Goal: Book appointment/travel/reservation

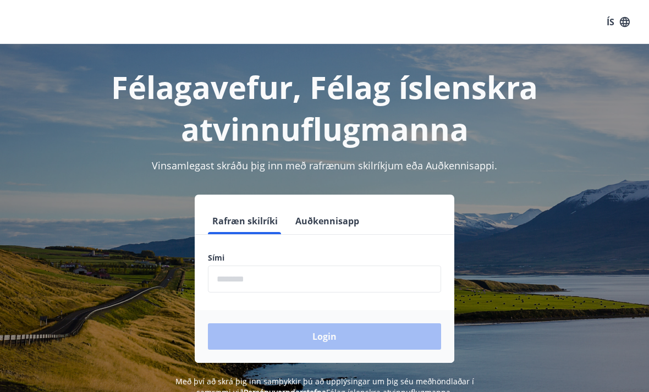
click at [332, 283] on input "phone" at bounding box center [324, 279] width 233 height 27
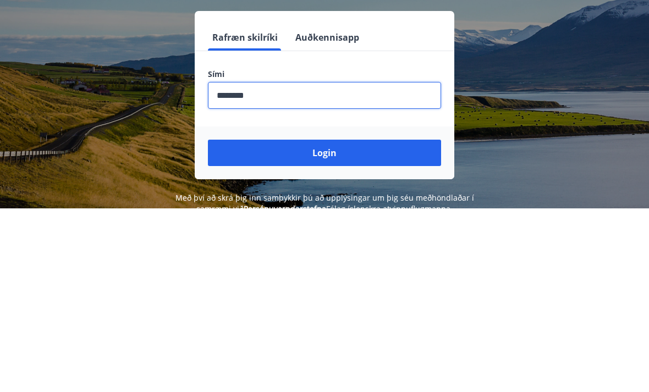
type input "********"
click at [326, 323] on button "Login" at bounding box center [324, 336] width 233 height 26
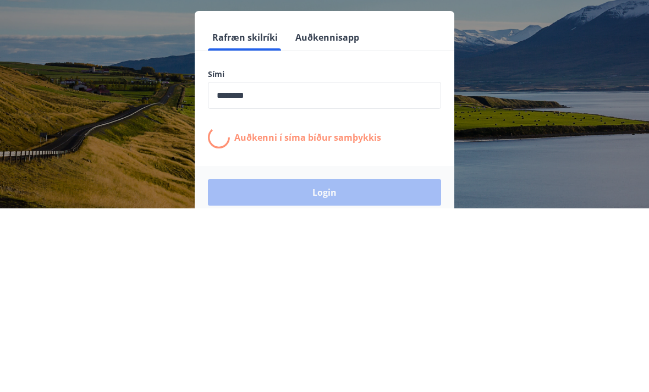
scroll to position [172, 0]
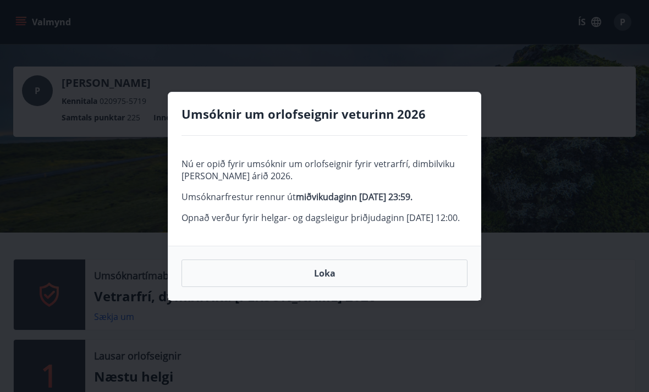
click at [352, 283] on button "Loka" at bounding box center [325, 274] width 286 height 28
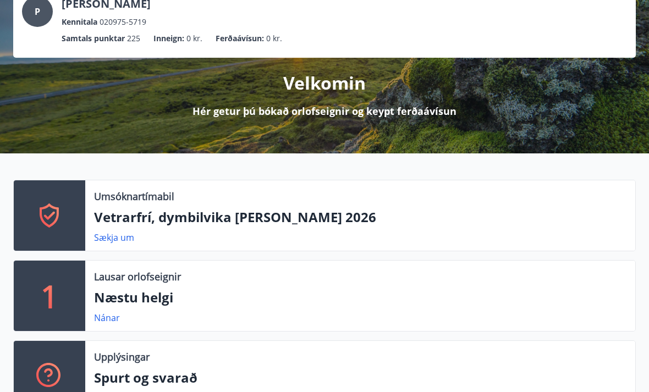
scroll to position [96, 0]
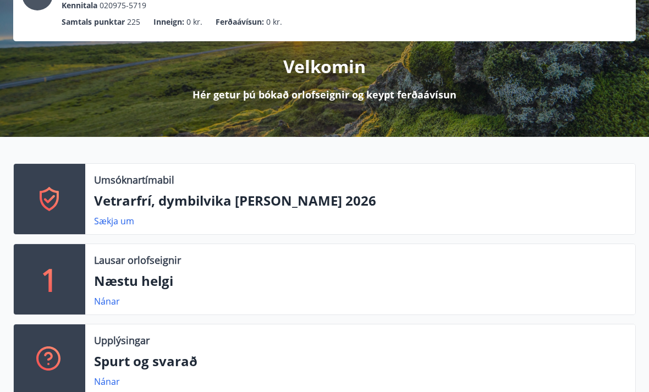
click at [362, 281] on p "Næstu helgi" at bounding box center [360, 281] width 533 height 19
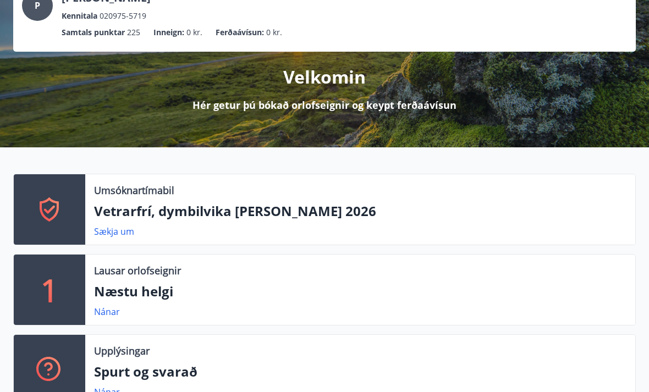
scroll to position [85, 0]
click at [108, 312] on link "Nánar" at bounding box center [107, 312] width 26 height 12
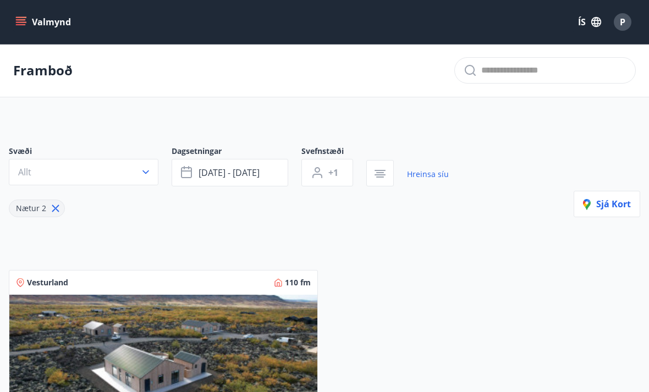
click at [259, 174] on span "sep 19 - sep 22" at bounding box center [229, 173] width 61 height 12
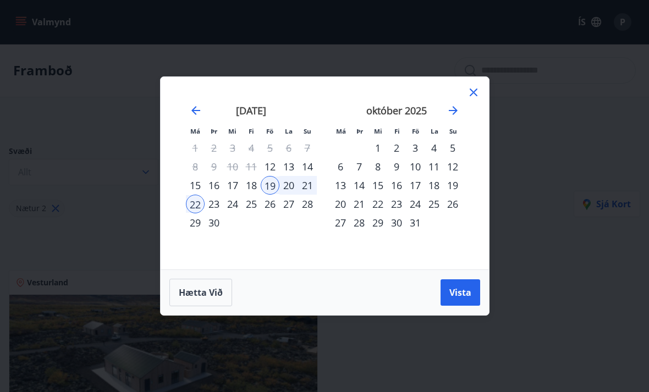
click at [416, 148] on div "3" at bounding box center [415, 148] width 19 height 19
click at [452, 148] on div "5" at bounding box center [452, 148] width 19 height 19
click at [465, 294] on span "Vista" at bounding box center [460, 293] width 22 height 12
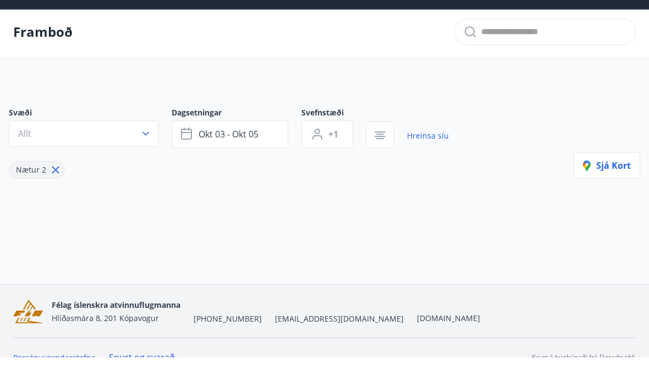
scroll to position [2, 0]
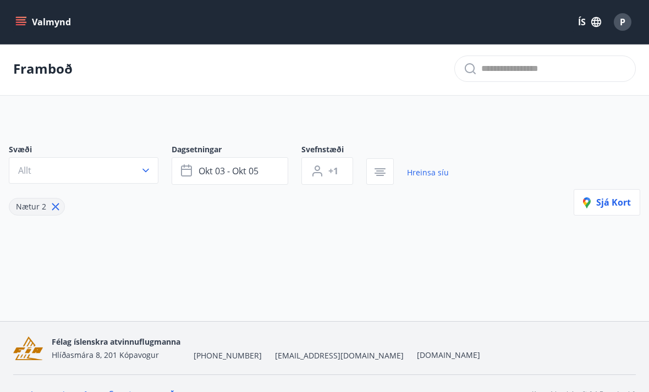
click at [139, 171] on button "Allt" at bounding box center [84, 170] width 150 height 26
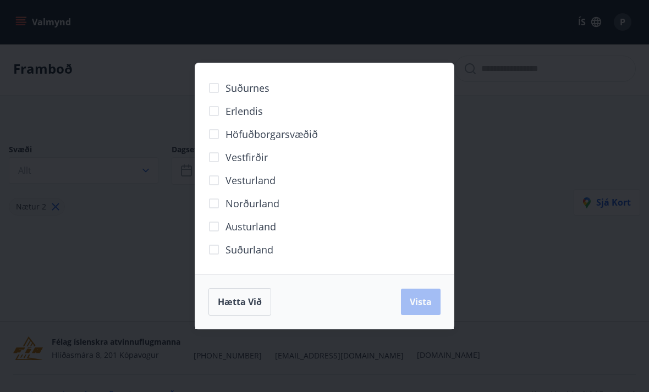
click at [264, 211] on span "Norðurland" at bounding box center [253, 203] width 54 height 14
click at [429, 308] on span "Vista" at bounding box center [421, 302] width 22 height 12
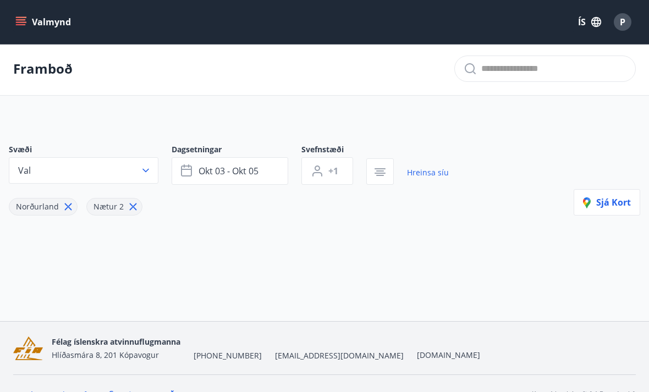
click at [332, 179] on button "+1" at bounding box center [327, 171] width 52 height 28
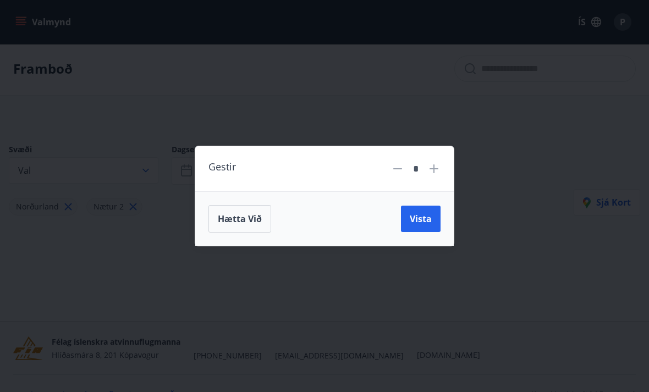
click at [426, 225] on span "Vista" at bounding box center [421, 219] width 22 height 12
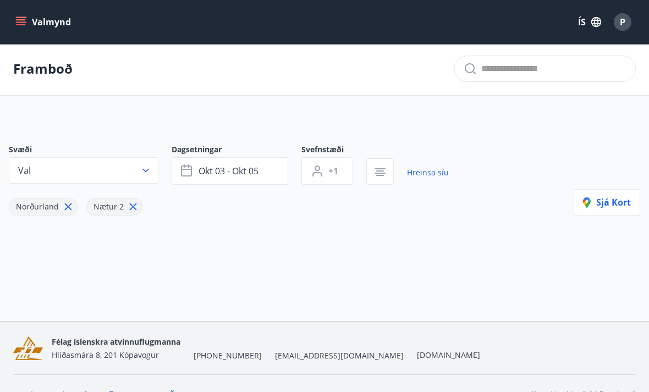
click at [262, 174] on button "okt 03 - okt 05" at bounding box center [230, 171] width 117 height 28
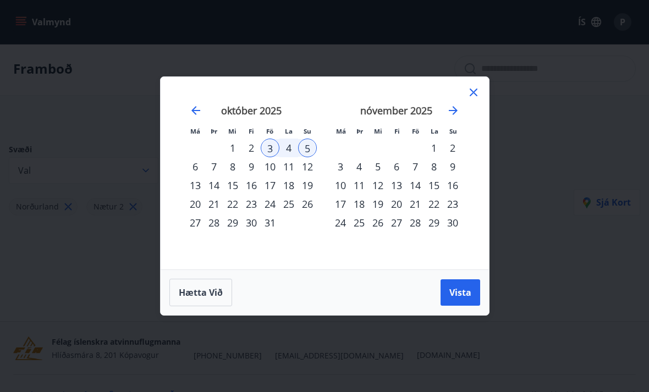
click at [464, 299] on span "Vista" at bounding box center [460, 293] width 22 height 12
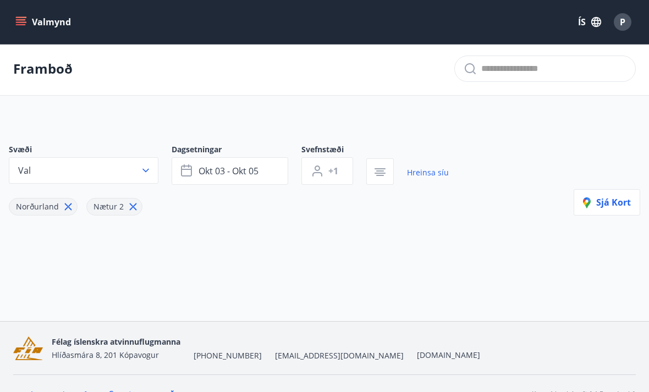
click at [146, 171] on icon "button" at bounding box center [145, 171] width 7 height 4
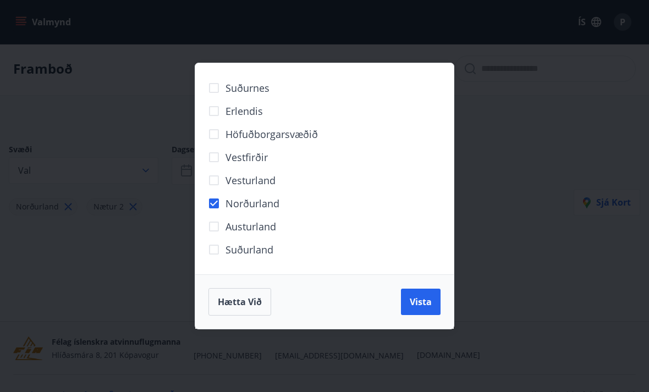
click at [328, 146] on div "Höfuðborgarsvæðið" at bounding box center [325, 134] width 232 height 23
click at [297, 146] on label "Höfuðborgarsvæðið" at bounding box center [260, 134] width 116 height 23
click at [430, 315] on button "Vista" at bounding box center [421, 302] width 40 height 26
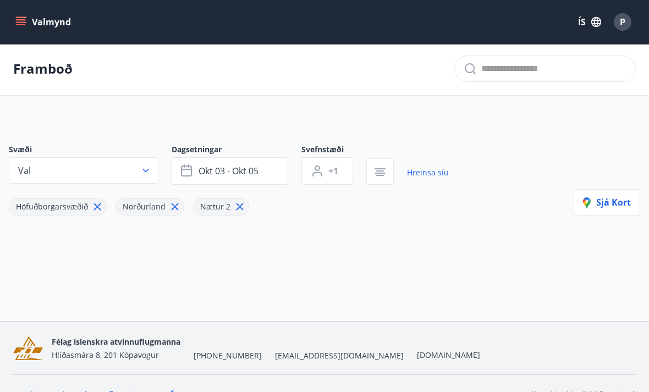
click at [119, 172] on button "Val" at bounding box center [84, 170] width 150 height 26
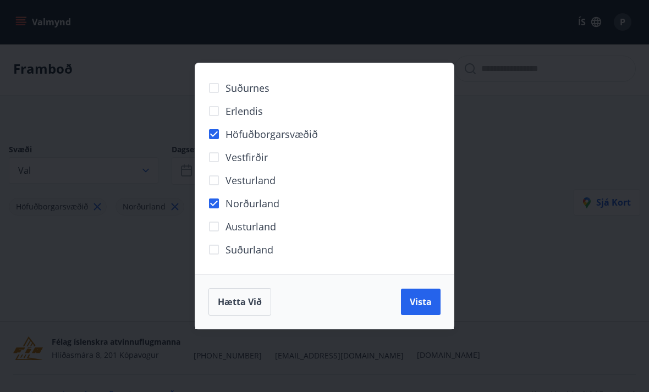
click at [253, 234] on span "Austurland" at bounding box center [251, 227] width 51 height 14
click at [248, 188] on span "Vesturland" at bounding box center [251, 180] width 50 height 14
click at [242, 257] on span "Suðurland" at bounding box center [250, 250] width 48 height 14
click at [251, 164] on span "Vestfirðir" at bounding box center [247, 157] width 42 height 14
click at [248, 118] on span "Erlendis" at bounding box center [244, 111] width 37 height 14
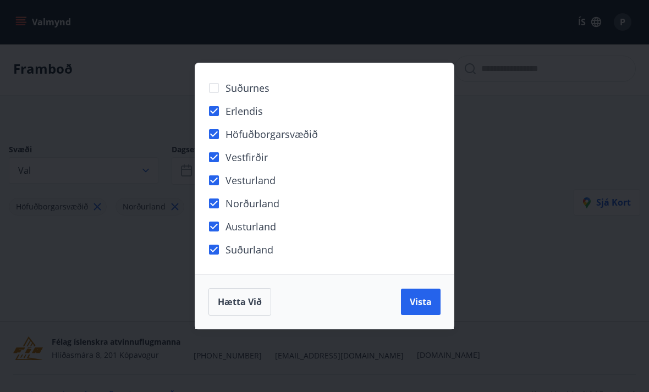
click at [254, 95] on span "Suðurnes" at bounding box center [248, 88] width 44 height 14
click at [427, 308] on span "Vista" at bounding box center [421, 302] width 22 height 12
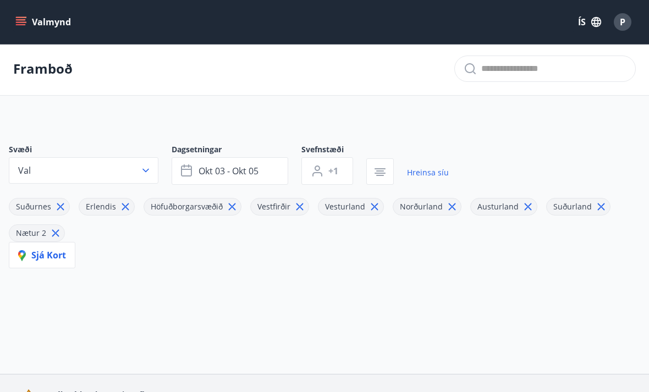
click at [54, 255] on span "Sjá kort" at bounding box center [42, 255] width 48 height 12
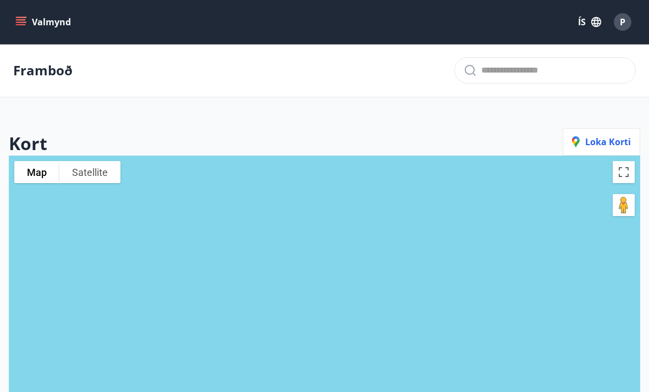
click at [15, 22] on button "Valmynd" at bounding box center [44, 22] width 62 height 20
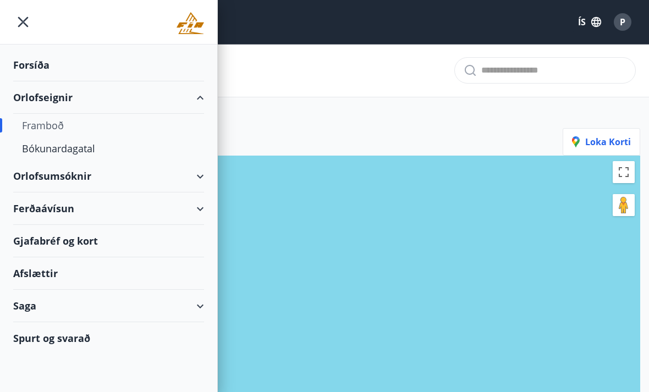
click at [85, 153] on div "Bókunardagatal" at bounding box center [108, 148] width 173 height 23
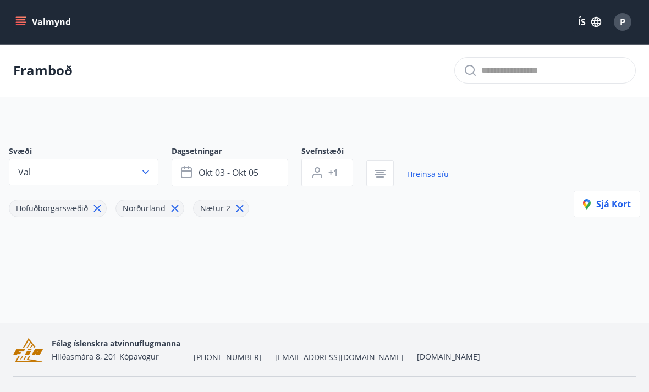
scroll to position [37, 0]
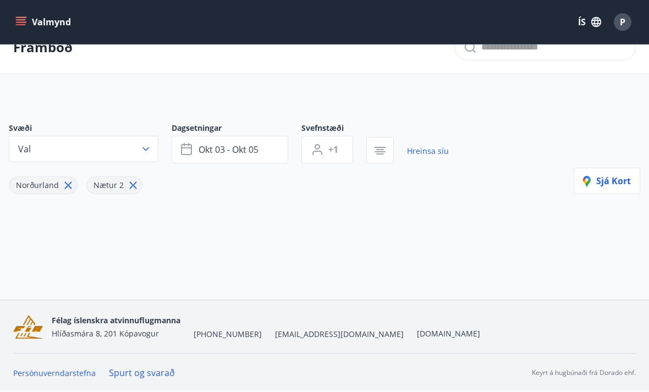
click at [616, 175] on span "Sjá kort" at bounding box center [607, 181] width 48 height 12
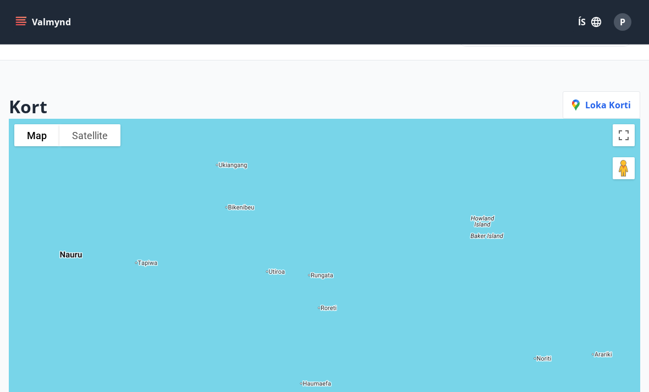
click at [601, 105] on span "Loka korti" at bounding box center [601, 105] width 59 height 12
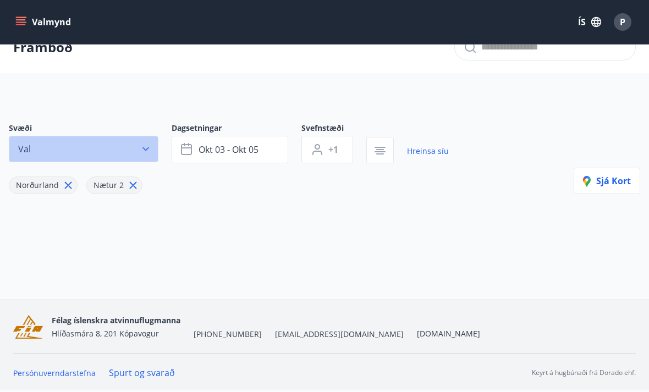
click at [74, 140] on button "Val" at bounding box center [84, 149] width 150 height 26
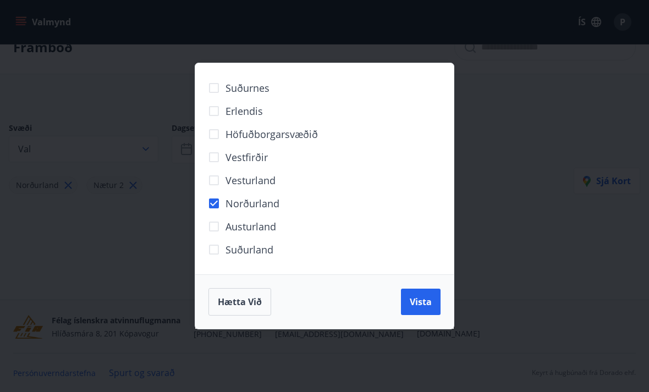
click at [422, 301] on span "Vista" at bounding box center [421, 302] width 22 height 12
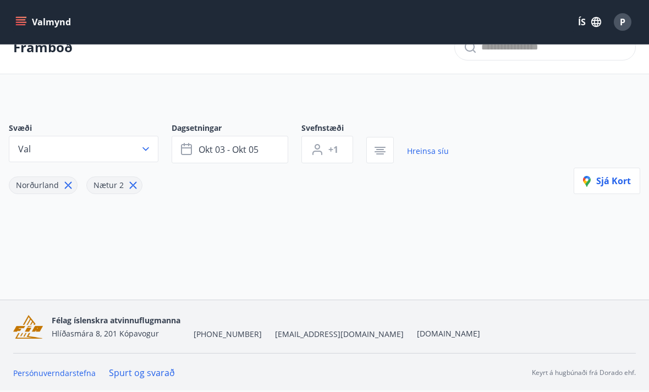
click at [617, 175] on span "Sjá kort" at bounding box center [607, 181] width 48 height 12
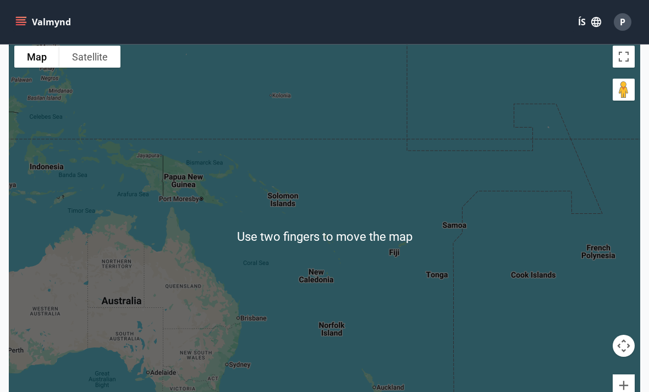
scroll to position [122, 0]
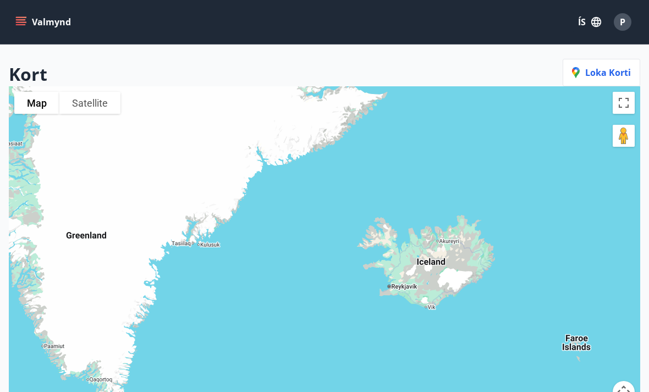
click at [619, 76] on span "Loka korti" at bounding box center [601, 73] width 59 height 12
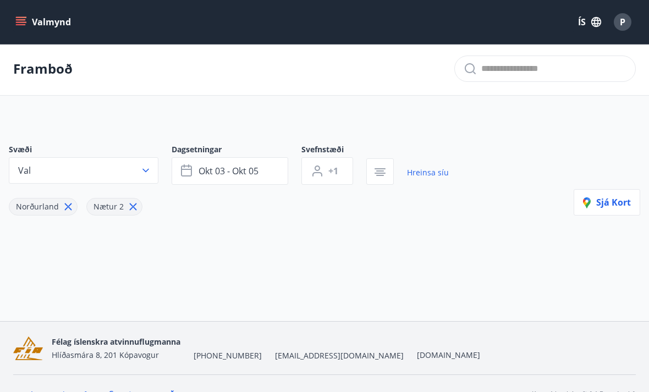
click at [55, 167] on button "Val" at bounding box center [84, 170] width 150 height 26
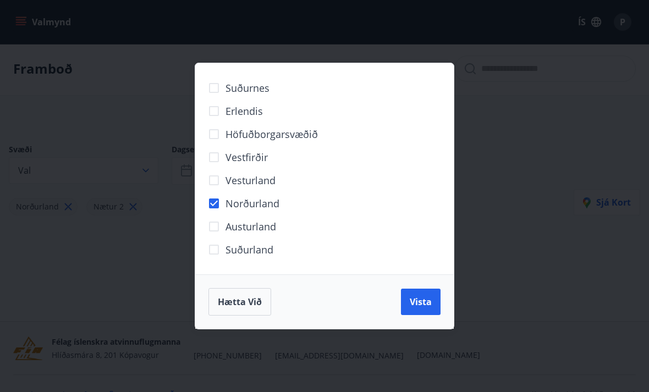
click at [421, 315] on button "Vista" at bounding box center [421, 302] width 40 height 26
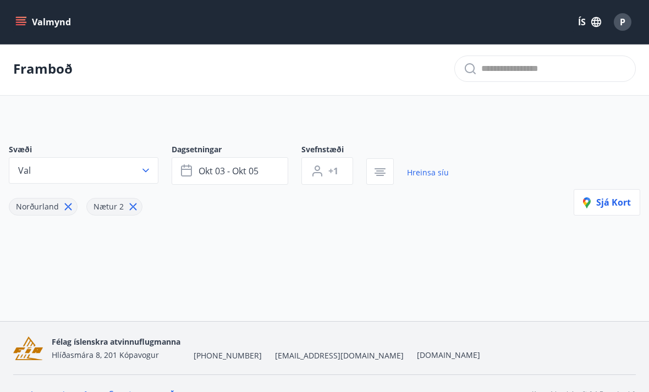
click at [202, 182] on button "okt 03 - okt 05" at bounding box center [230, 171] width 117 height 28
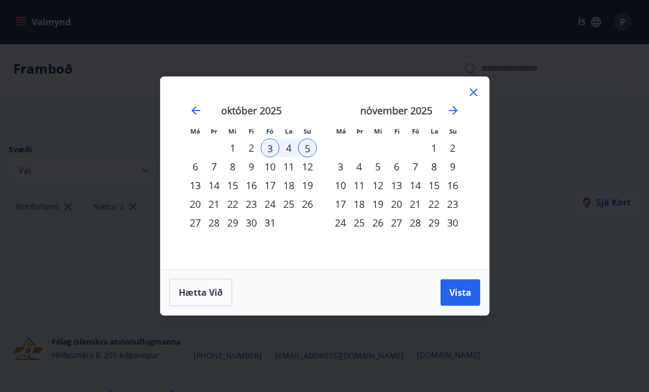
click at [265, 232] on div "31" at bounding box center [270, 222] width 19 height 19
click at [270, 157] on div "3" at bounding box center [270, 148] width 19 height 19
click at [267, 231] on div "31" at bounding box center [270, 222] width 19 height 19
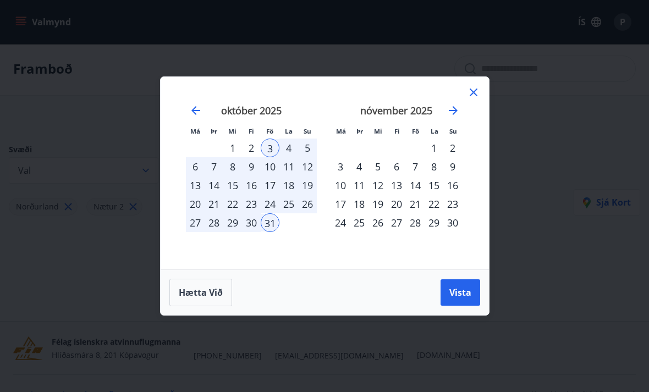
click at [456, 299] on span "Vista" at bounding box center [460, 293] width 22 height 12
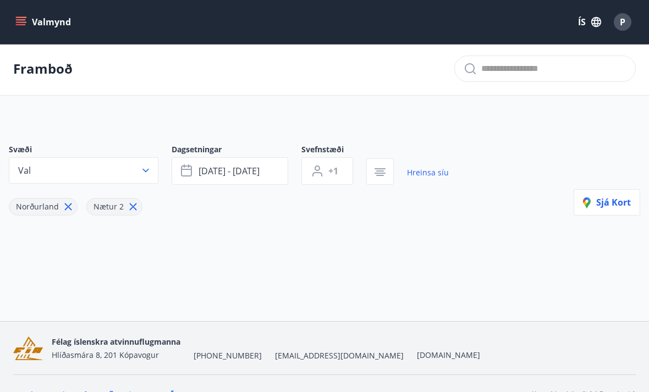
click at [23, 23] on icon "menu" at bounding box center [20, 22] width 11 height 11
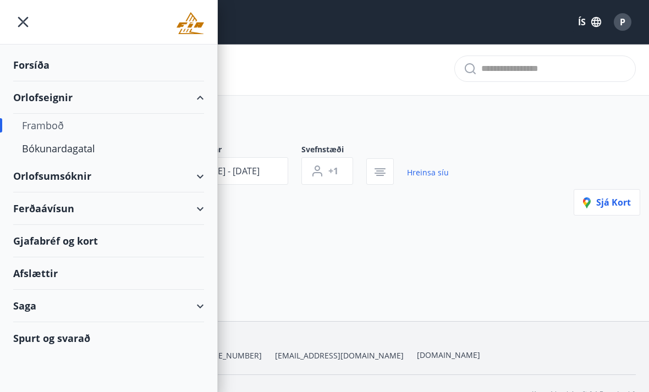
click at [38, 183] on div "Orlofsumsóknir" at bounding box center [108, 176] width 191 height 32
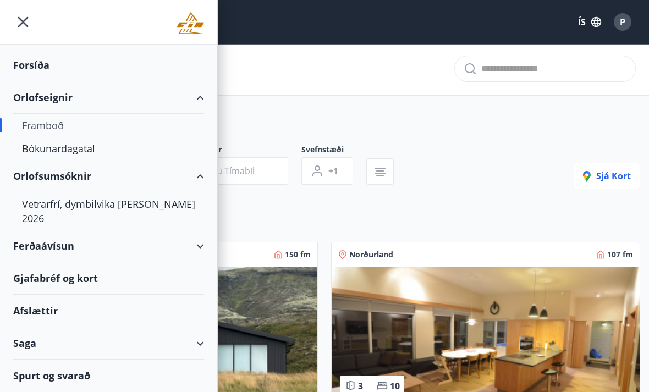
click at [112, 107] on div "Orlofseignir" at bounding box center [108, 97] width 191 height 32
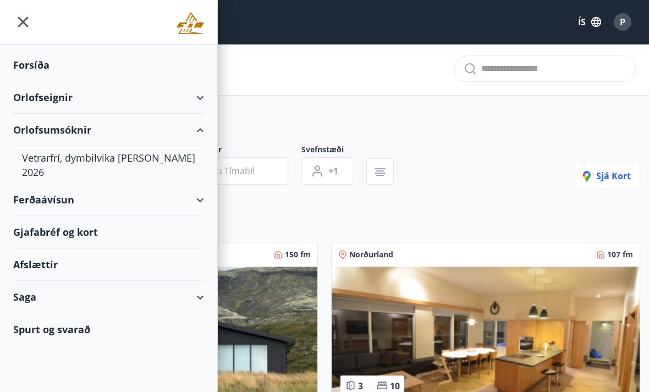
click at [120, 96] on div "Orlofseignir" at bounding box center [108, 97] width 191 height 32
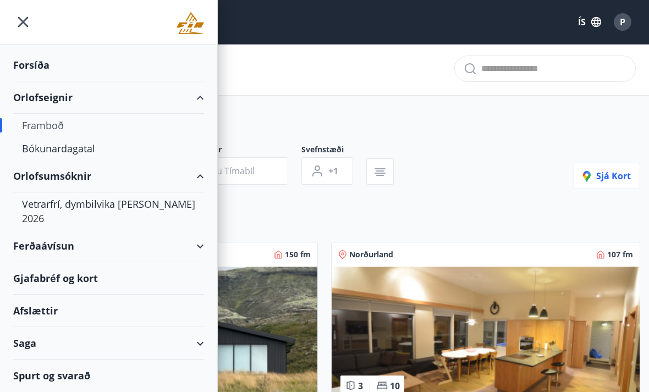
click at [31, 129] on div "Framboð" at bounding box center [108, 125] width 173 height 23
click at [38, 116] on div "Framboð" at bounding box center [108, 125] width 173 height 23
click at [45, 129] on div "Framboð" at bounding box center [108, 125] width 173 height 23
click at [38, 128] on div "Framboð" at bounding box center [108, 125] width 173 height 23
click at [46, 131] on div "Framboð" at bounding box center [108, 125] width 173 height 23
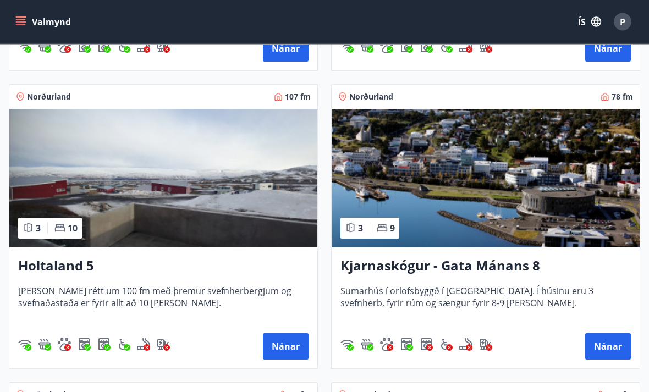
scroll to position [458, 0]
click at [283, 347] on button "Nánar" at bounding box center [286, 346] width 46 height 26
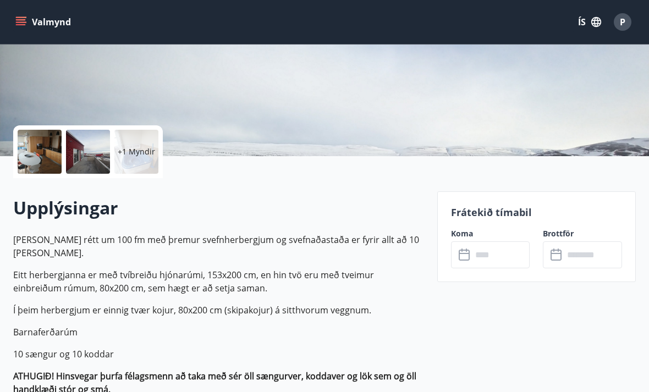
scroll to position [173, 0]
click at [493, 266] on input "text" at bounding box center [501, 255] width 58 height 27
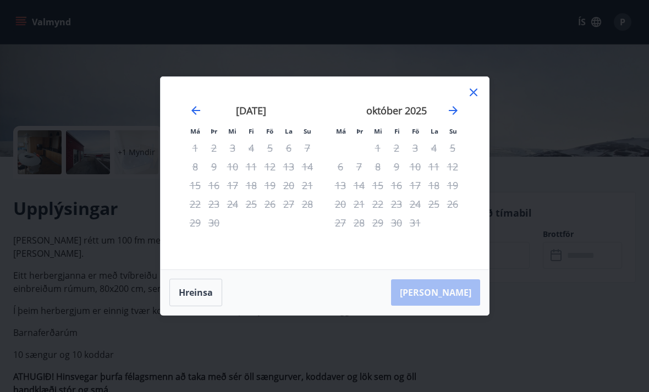
click at [449, 117] on icon "Move forward to switch to the next month." at bounding box center [453, 110] width 13 height 13
click at [458, 117] on icon "Move forward to switch to the next month." at bounding box center [453, 110] width 13 height 13
click at [73, 103] on div "Má Þr Mi Fi Fö La Su Má Þr Mi Fi Fö La Su október 2025 1 2 3 4 5 6 7 8 9 10 11 …" at bounding box center [324, 196] width 649 height 392
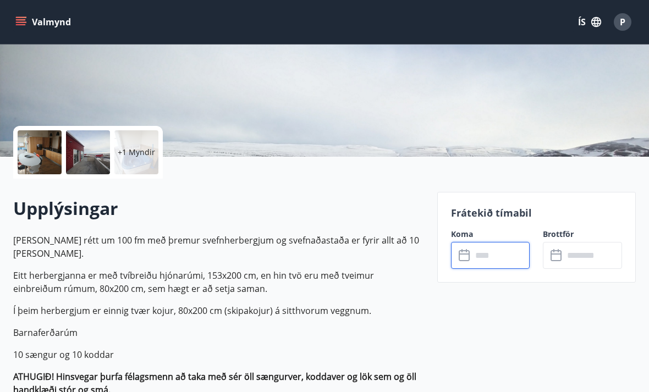
click at [14, 24] on button "Valmynd" at bounding box center [44, 22] width 62 height 20
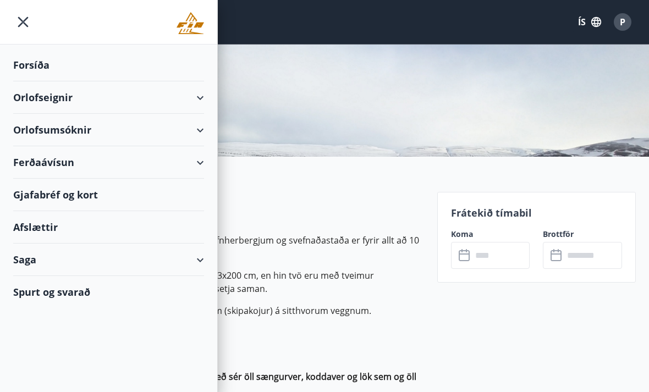
click at [35, 63] on div "Forsíða" at bounding box center [108, 65] width 191 height 32
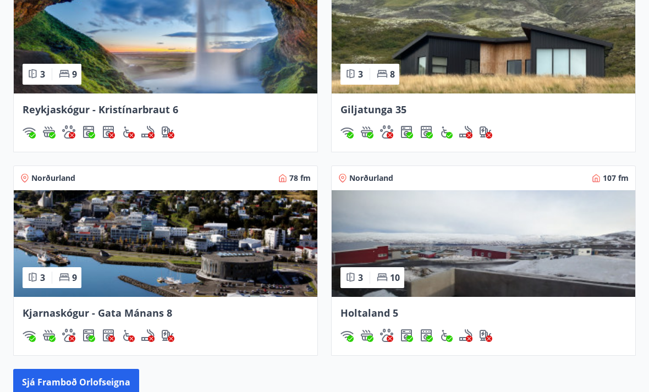
scroll to position [940, 0]
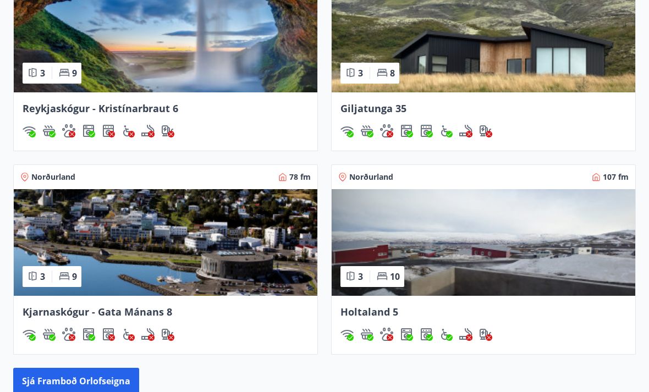
click at [124, 240] on img at bounding box center [166, 243] width 304 height 107
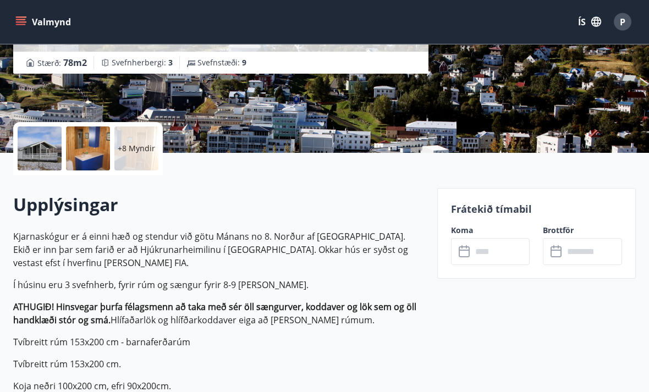
scroll to position [177, 0]
click at [482, 246] on input "text" at bounding box center [501, 251] width 58 height 27
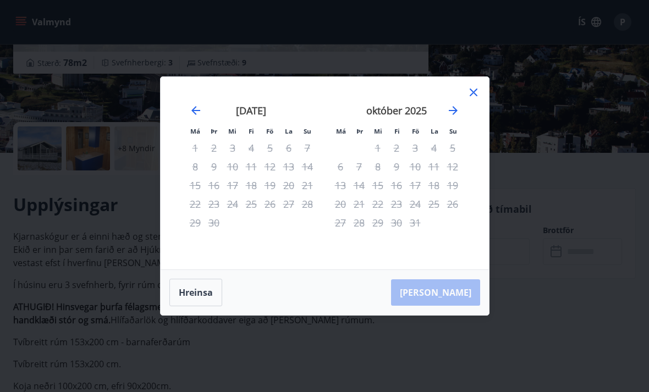
click at [440, 125] on div "október 2025" at bounding box center [396, 114] width 131 height 48
click at [449, 117] on icon "Move forward to switch to the next month." at bounding box center [453, 110] width 13 height 13
click at [451, 117] on icon "Move forward to switch to the next month." at bounding box center [453, 110] width 13 height 13
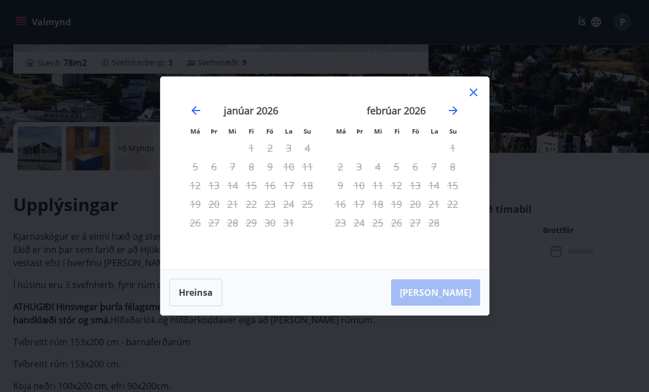
click at [447, 136] on div "febrúar 2026" at bounding box center [396, 114] width 131 height 48
click at [450, 117] on icon "Move forward to switch to the next month." at bounding box center [453, 110] width 13 height 13
click at [470, 96] on icon at bounding box center [474, 93] width 8 height 8
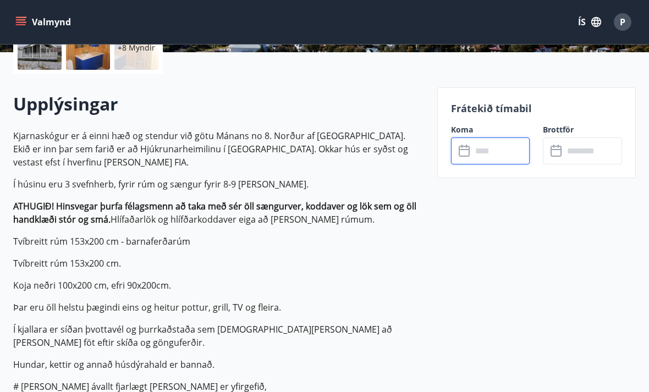
scroll to position [277, 0]
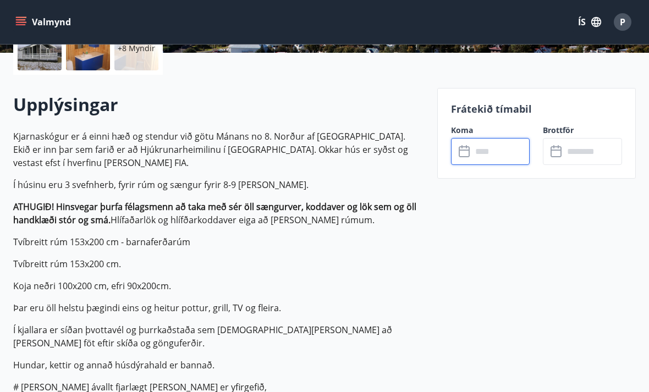
click at [20, 24] on icon "menu" at bounding box center [21, 24] width 10 height 1
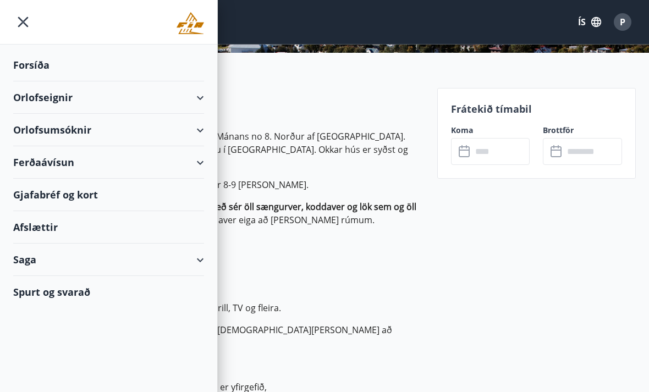
click at [30, 69] on div "Forsíða" at bounding box center [108, 65] width 191 height 32
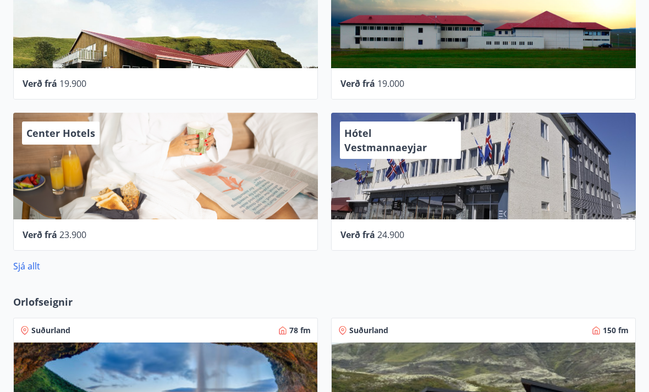
scroll to position [584, 0]
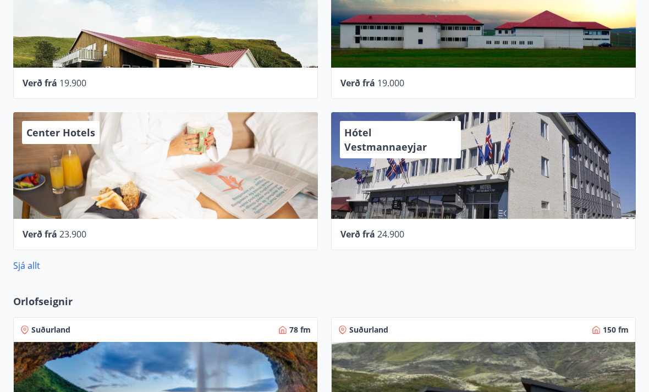
click at [401, 185] on div "Hótel Vestmannaeyjar" at bounding box center [483, 165] width 305 height 107
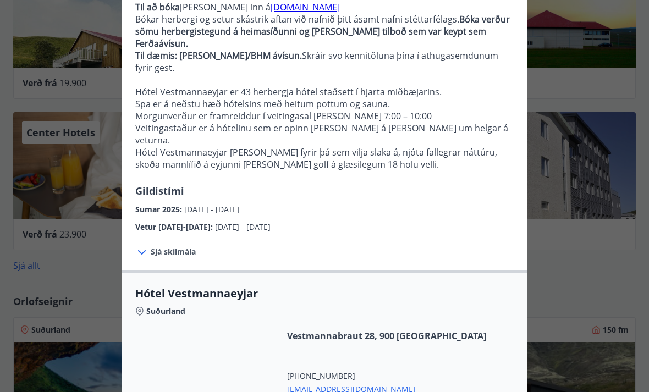
scroll to position [119, 0]
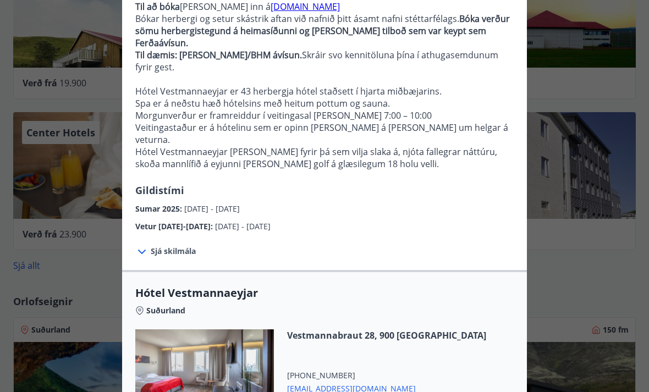
click at [159, 246] on span "Sjá skilmála" at bounding box center [173, 251] width 45 height 11
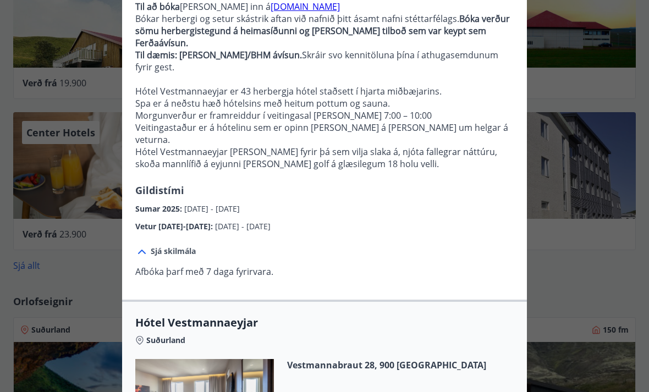
click at [52, 264] on div "Hótel Vestmannaeyjar Til að bóka er farið inn á hotelvestmannaeyjar.is Bókar he…" at bounding box center [324, 77] width 649 height 392
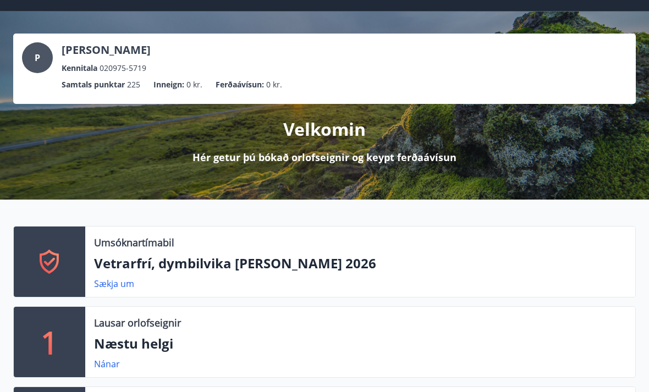
scroll to position [0, 0]
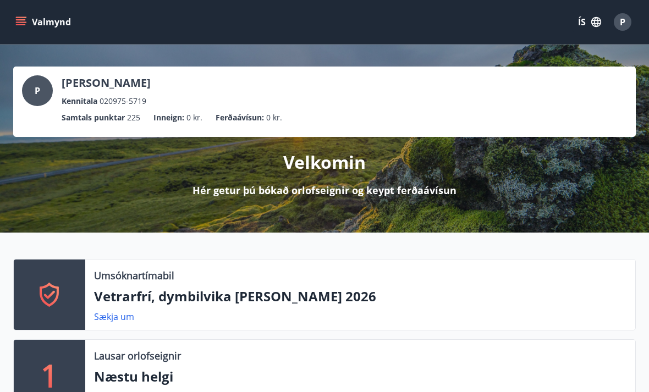
click at [31, 17] on button "Valmynd" at bounding box center [44, 22] width 62 height 20
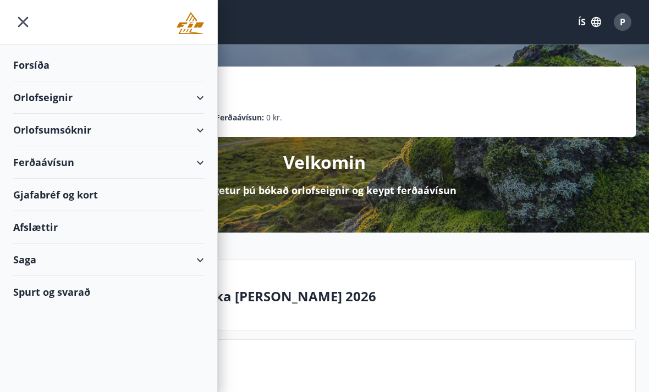
click at [62, 299] on div "Spurt og svarað" at bounding box center [108, 292] width 191 height 32
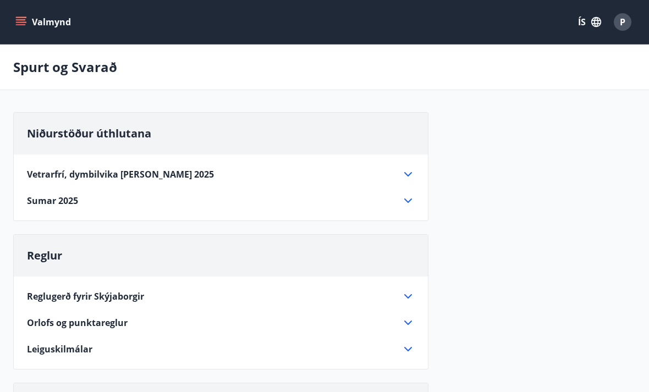
click at [380, 178] on div "Vetrarfrí, dymbilvika og páskar 2025" at bounding box center [214, 174] width 375 height 12
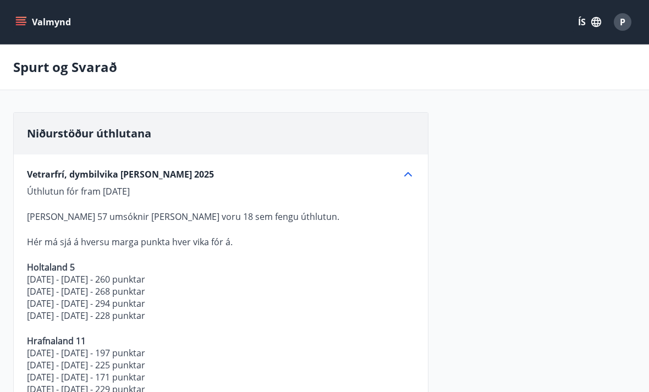
click at [409, 177] on icon at bounding box center [408, 174] width 13 height 13
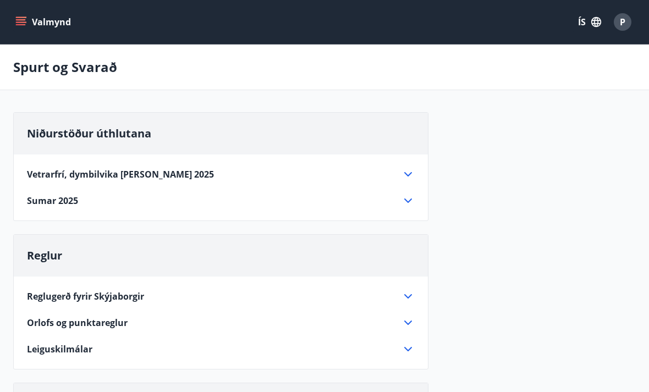
click at [19, 20] on icon "menu" at bounding box center [21, 19] width 10 height 1
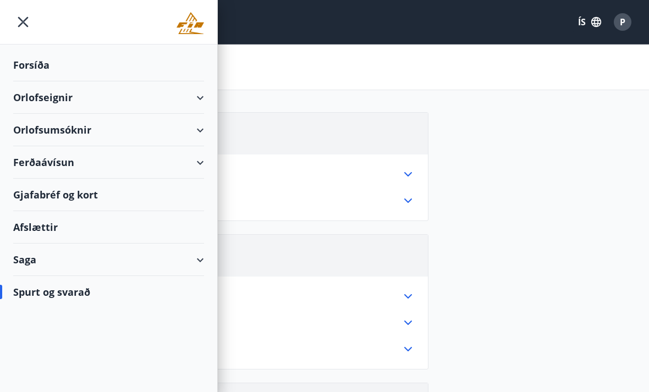
click at [138, 136] on div "Orlofsumsóknir" at bounding box center [108, 130] width 191 height 32
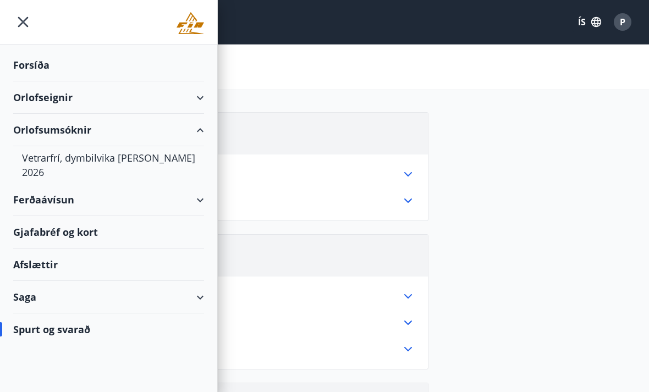
click at [133, 96] on div "Orlofseignir" at bounding box center [108, 97] width 191 height 32
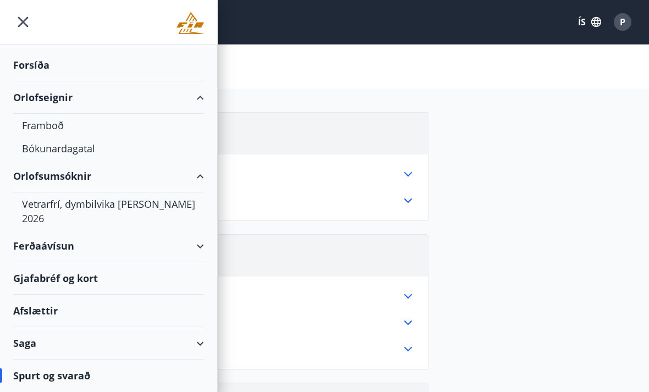
click at [96, 152] on div "Bókunardagatal" at bounding box center [108, 148] width 173 height 23
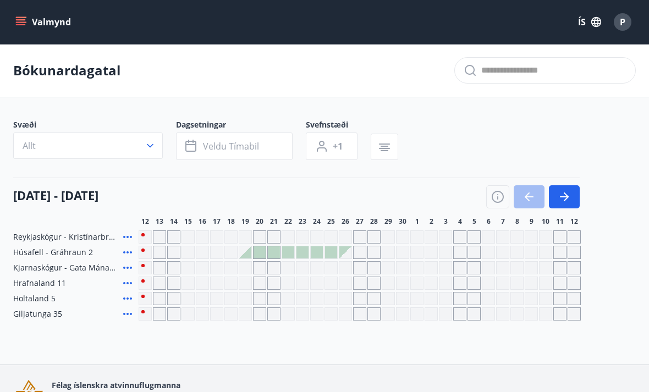
click at [29, 30] on button "Valmynd" at bounding box center [44, 22] width 62 height 20
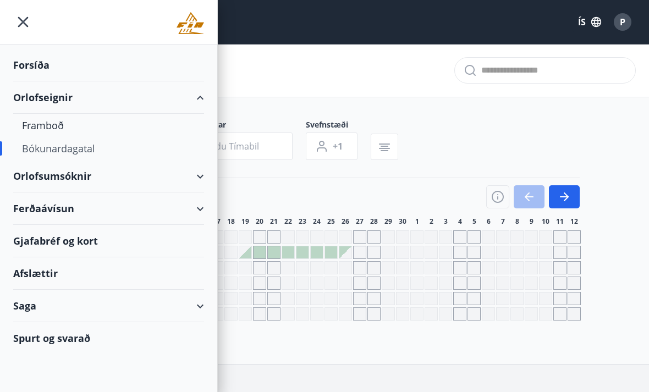
click at [39, 125] on div "Framboð" at bounding box center [108, 125] width 173 height 23
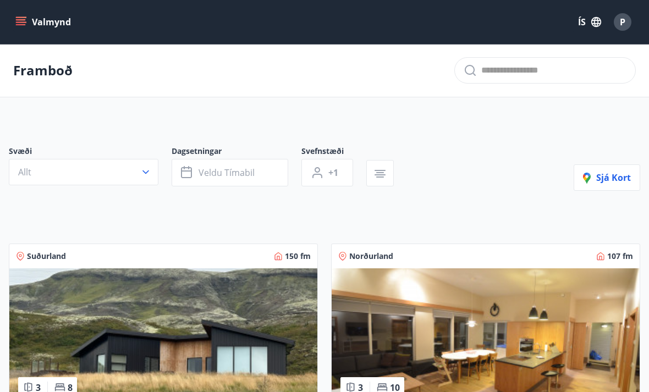
click at [133, 177] on button "Allt" at bounding box center [84, 172] width 150 height 26
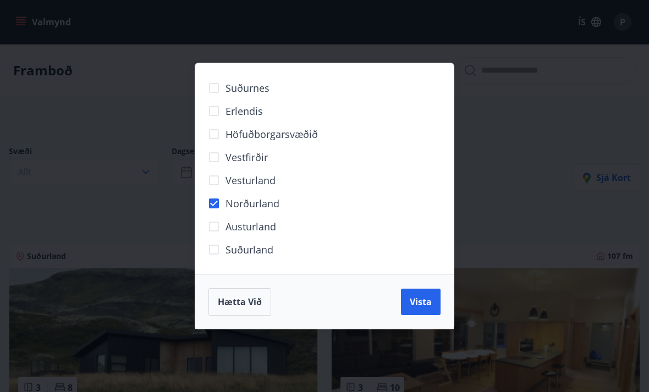
click at [156, 198] on div "Suðurnes Erlendis Höfuðborgarsvæðið Vestfirðir Vesturland Norðurland Austurland…" at bounding box center [324, 196] width 649 height 392
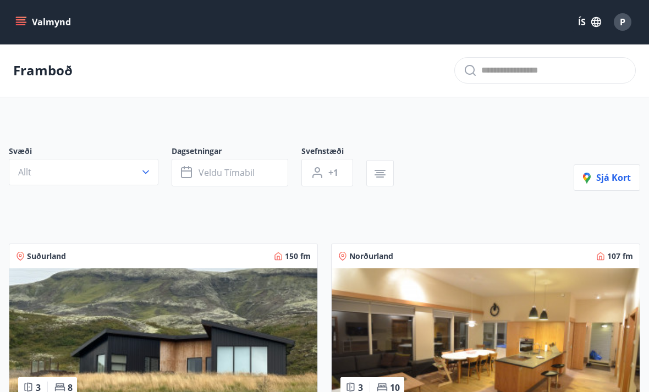
click at [28, 25] on button "Valmynd" at bounding box center [44, 22] width 62 height 20
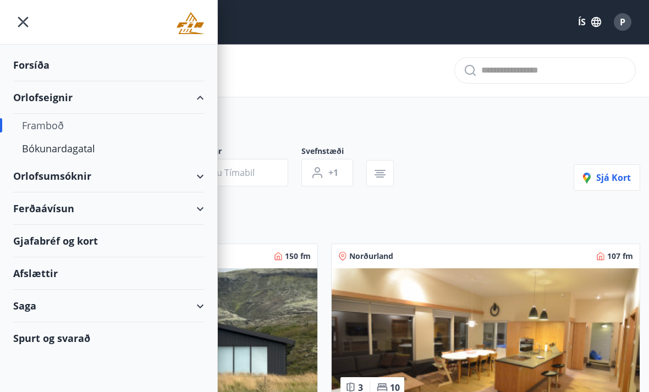
click at [35, 125] on div "Framboð" at bounding box center [108, 125] width 173 height 23
click at [43, 125] on div "Framboð" at bounding box center [108, 125] width 173 height 23
click at [52, 130] on div "Framboð" at bounding box center [108, 125] width 173 height 23
click at [49, 128] on div "Framboð" at bounding box center [108, 125] width 173 height 23
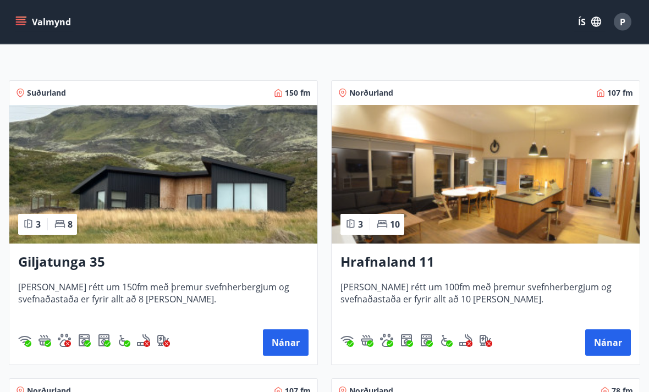
scroll to position [168, 0]
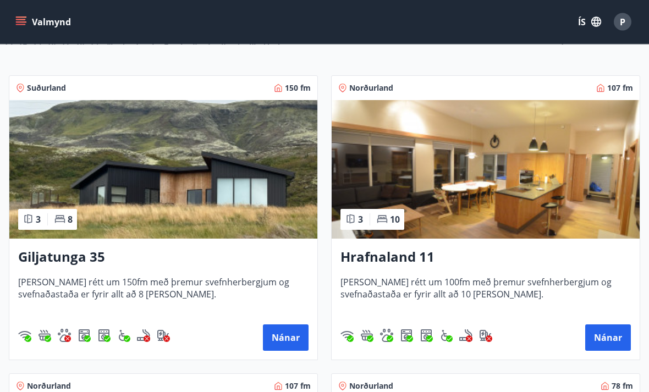
click at [150, 196] on img at bounding box center [163, 170] width 308 height 139
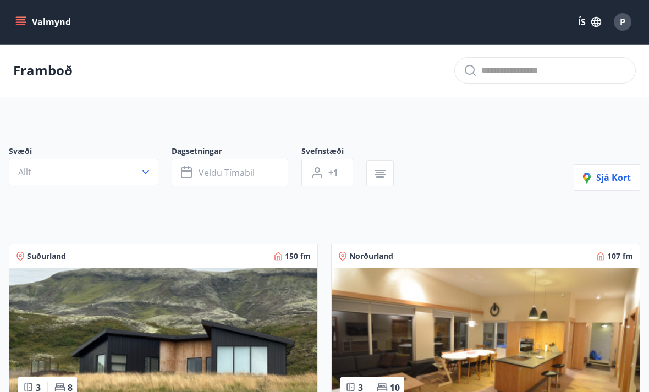
click at [94, 177] on button "Allt" at bounding box center [84, 172] width 150 height 26
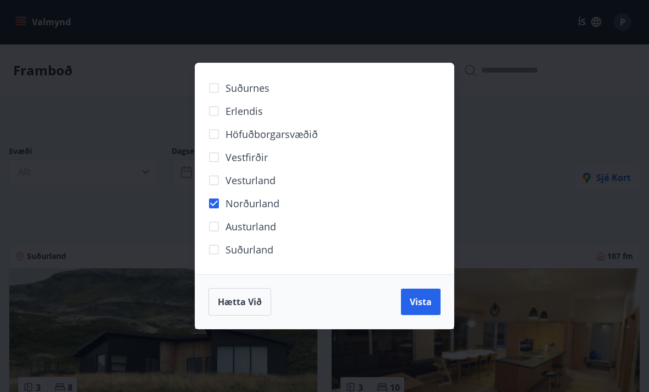
click at [418, 304] on span "Vista" at bounding box center [421, 302] width 22 height 12
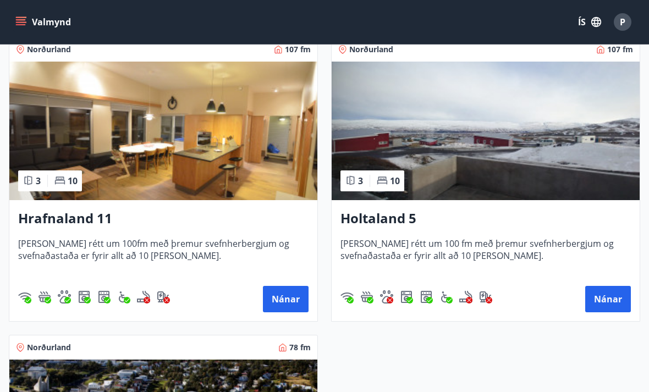
click at [246, 146] on img at bounding box center [163, 131] width 308 height 139
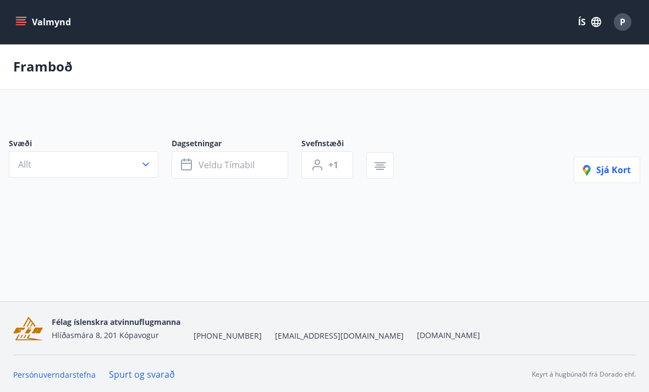
scroll to position [35, 0]
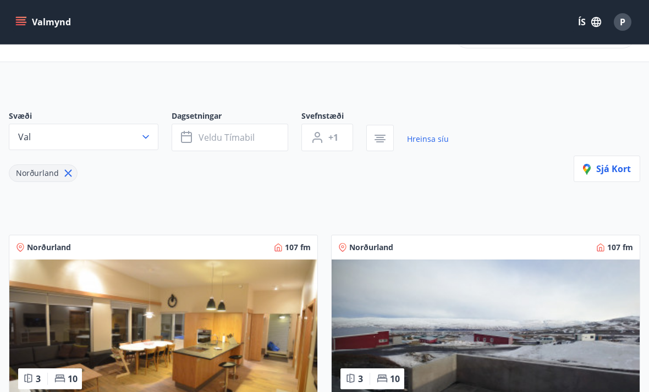
click at [104, 127] on button "Val" at bounding box center [84, 137] width 150 height 26
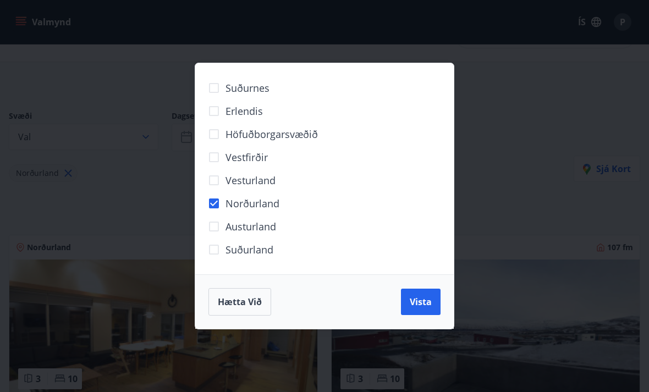
click at [421, 303] on span "Vista" at bounding box center [421, 302] width 22 height 12
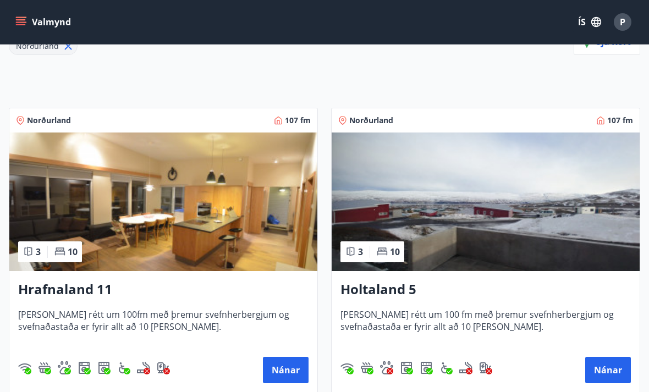
click at [466, 180] on img at bounding box center [486, 202] width 308 height 139
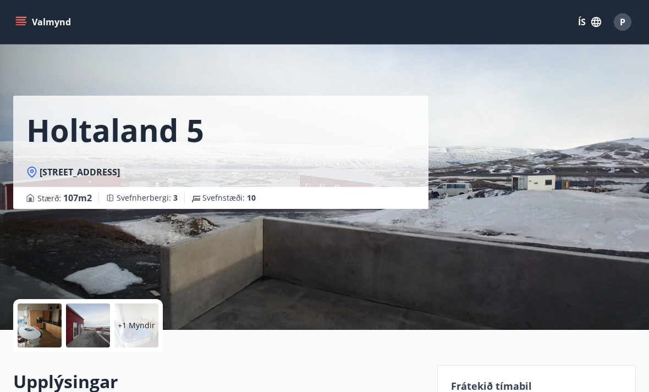
scroll to position [35, 0]
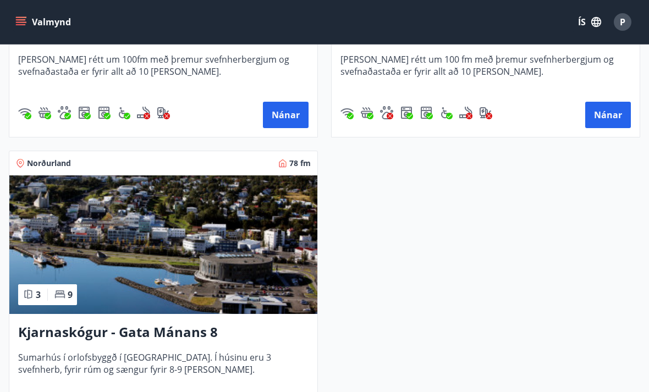
click at [266, 239] on img at bounding box center [163, 244] width 308 height 139
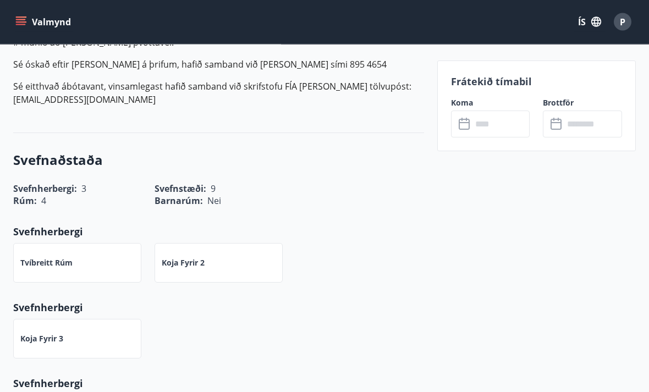
scroll to position [645, 0]
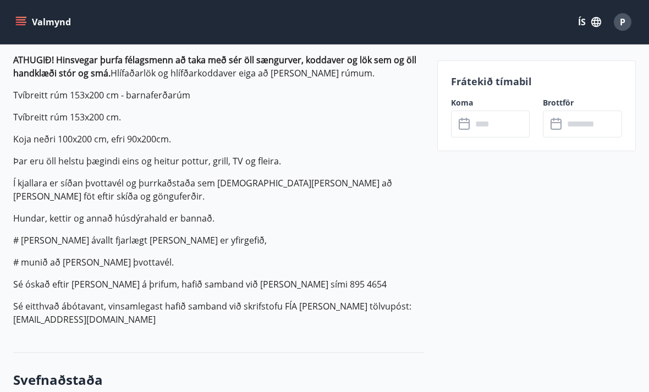
scroll to position [37, 0]
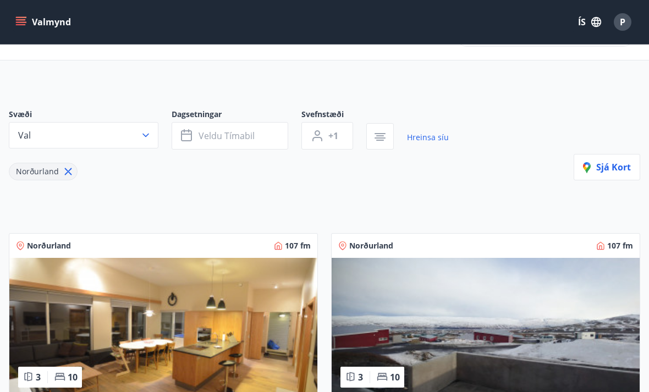
click at [139, 136] on button "Val" at bounding box center [84, 135] width 150 height 26
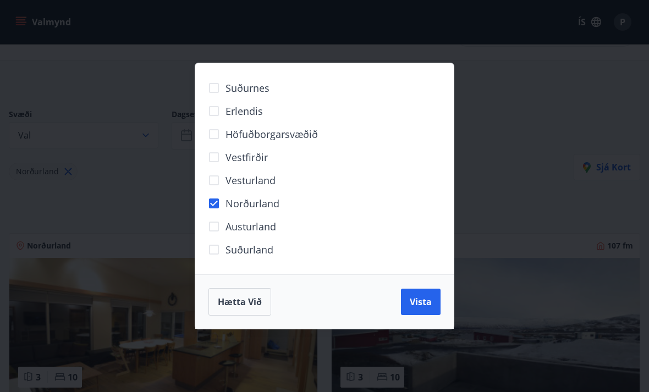
click at [429, 306] on span "Vista" at bounding box center [421, 302] width 22 height 12
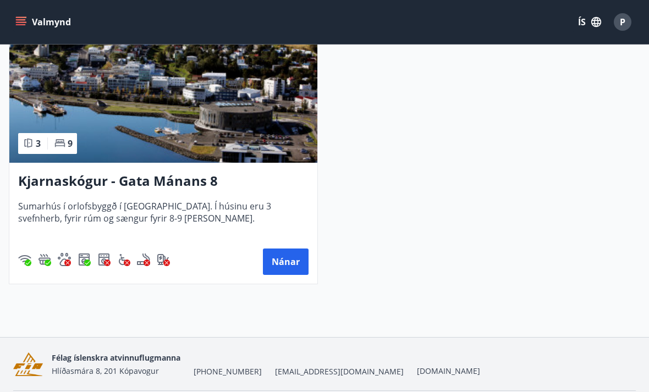
scroll to position [571, 0]
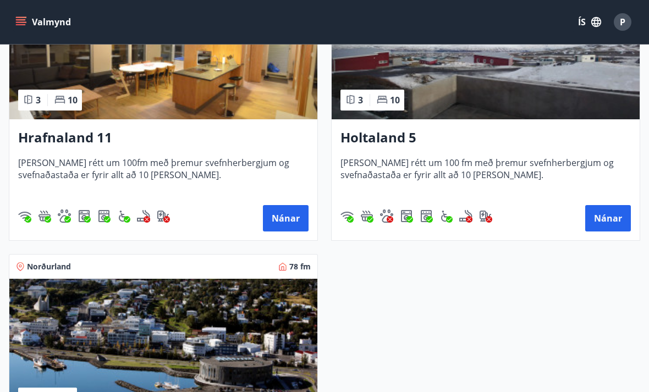
click at [297, 220] on button "Nánar" at bounding box center [286, 218] width 46 height 26
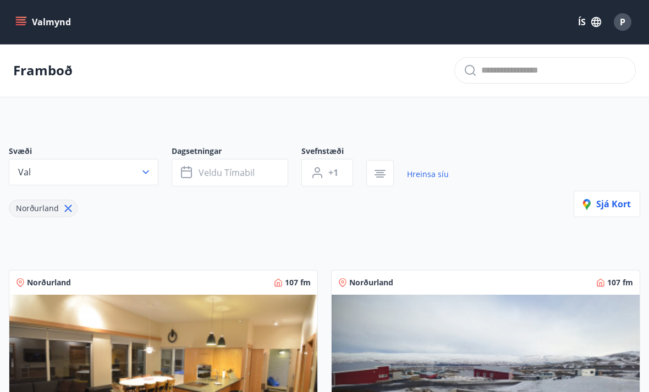
click at [17, 24] on icon "menu" at bounding box center [20, 22] width 11 height 11
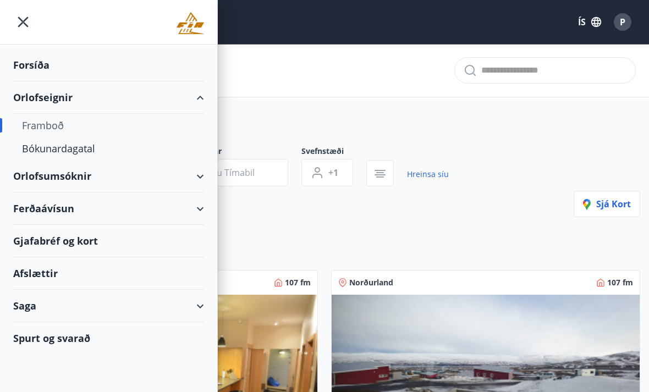
click at [89, 75] on div "Forsíða" at bounding box center [108, 65] width 191 height 32
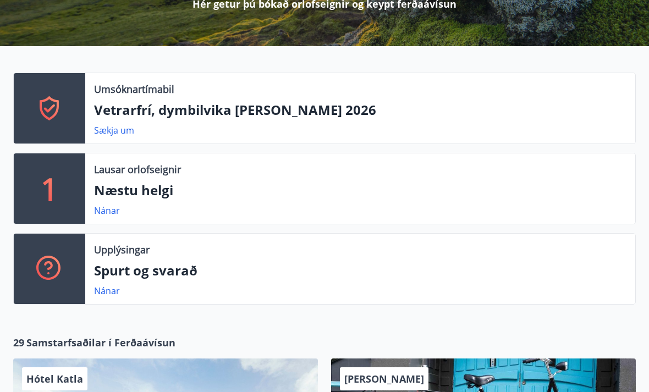
scroll to position [196, 0]
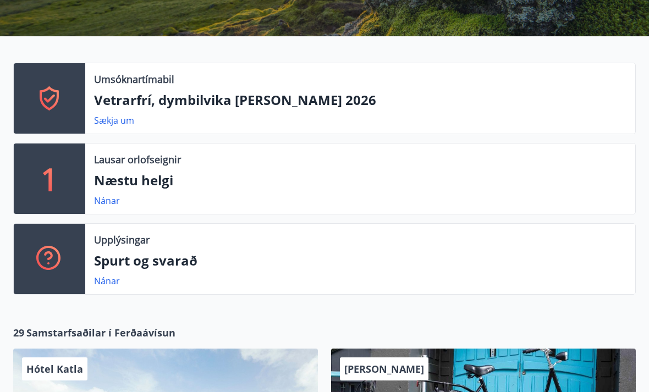
click at [351, 186] on p "Næstu helgi" at bounding box center [360, 180] width 533 height 19
click at [160, 182] on p "Næstu helgi" at bounding box center [360, 180] width 533 height 19
click at [108, 202] on link "Nánar" at bounding box center [107, 201] width 26 height 12
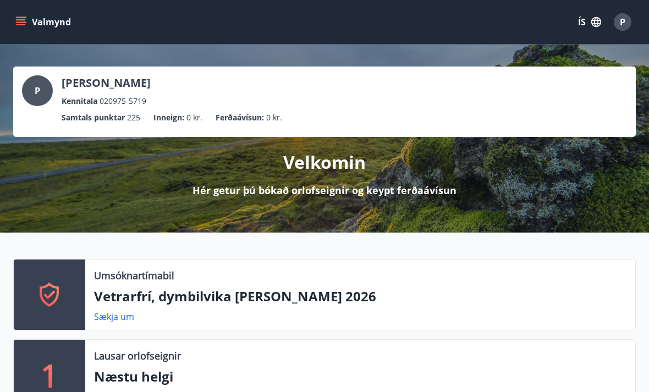
click at [22, 17] on icon "menu" at bounding box center [20, 22] width 11 height 11
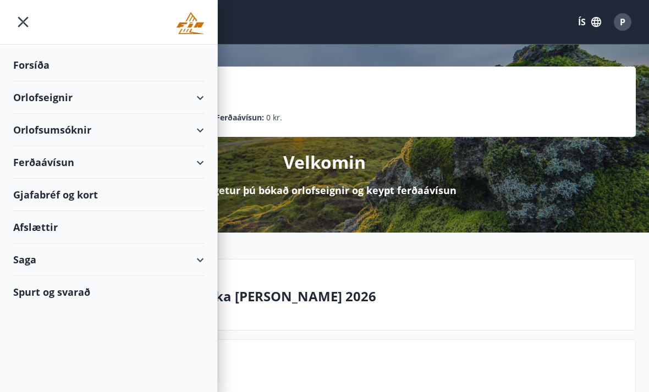
click at [78, 102] on div "Orlofseignir" at bounding box center [108, 97] width 191 height 32
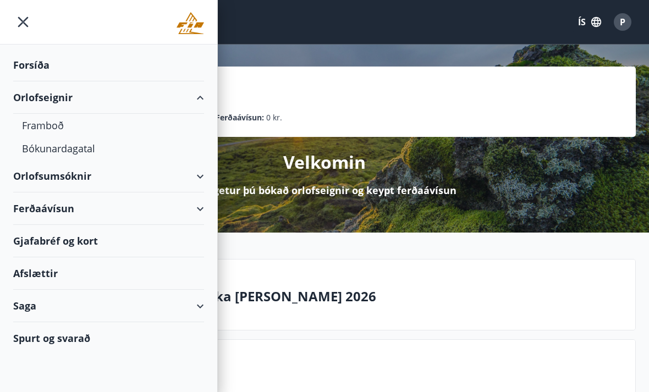
click at [47, 125] on div "Framboð" at bounding box center [108, 125] width 173 height 23
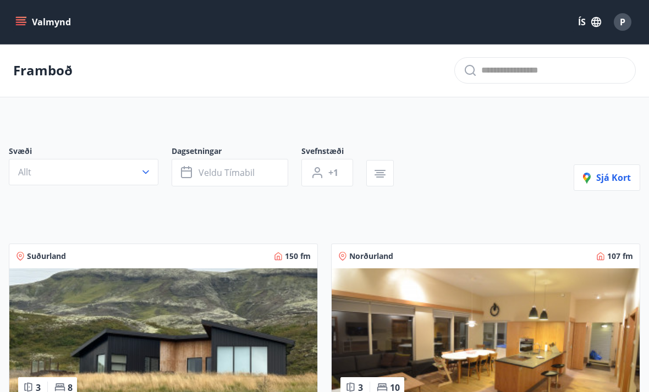
click at [51, 16] on button "Valmynd" at bounding box center [44, 22] width 62 height 20
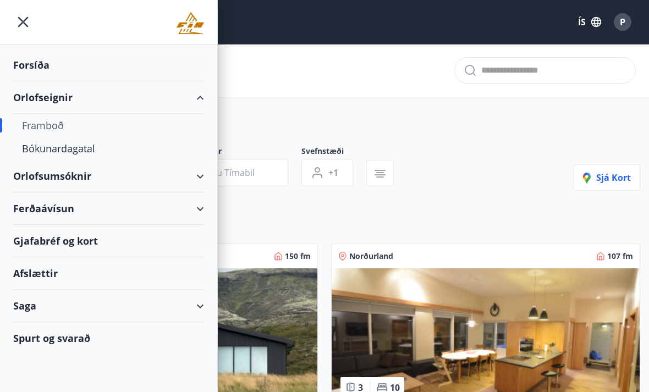
click at [35, 65] on div "Forsíða" at bounding box center [108, 65] width 191 height 32
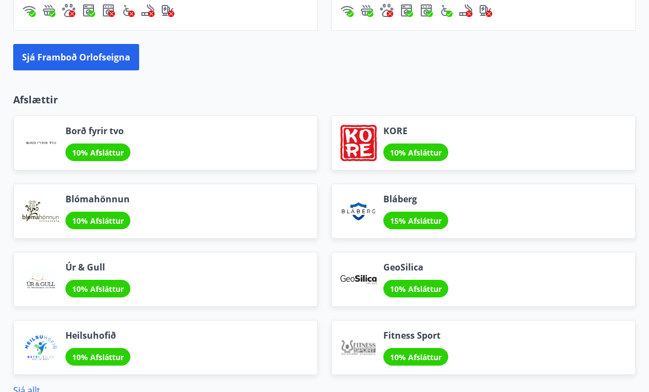
scroll to position [1188, 0]
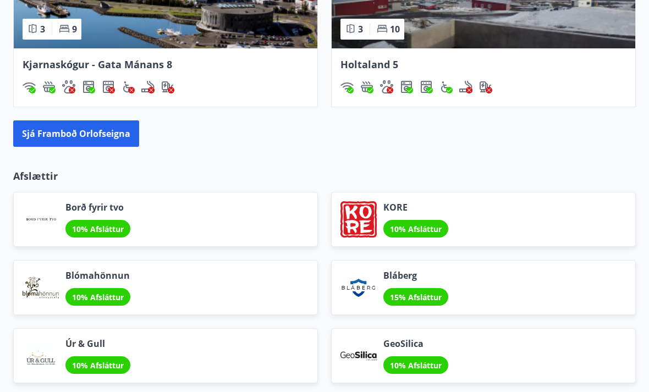
click at [81, 130] on button "Sjá framboð orlofseigna" at bounding box center [76, 133] width 126 height 26
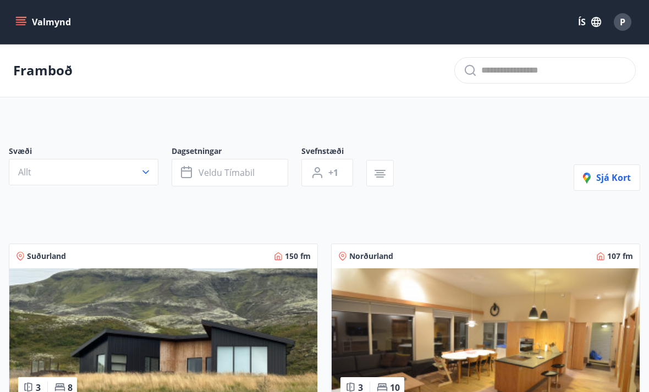
click at [130, 175] on button "Allt" at bounding box center [84, 172] width 150 height 26
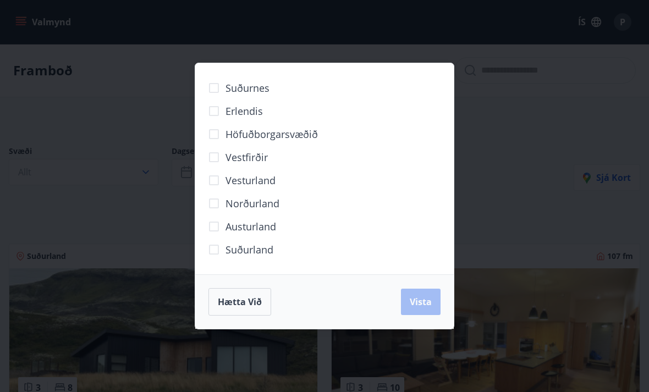
click at [278, 204] on span "Norðurland" at bounding box center [253, 203] width 54 height 14
click at [434, 305] on button "Vista" at bounding box center [421, 302] width 40 height 26
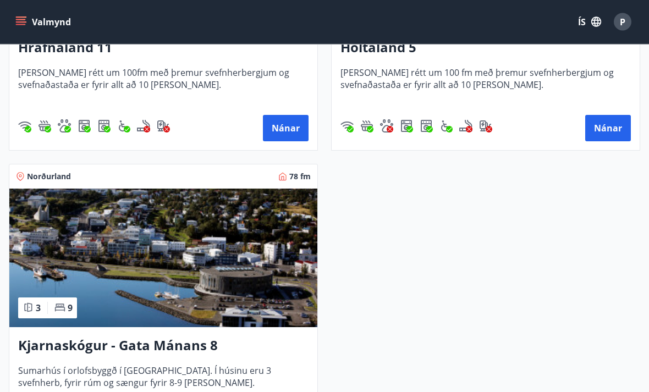
scroll to position [404, 0]
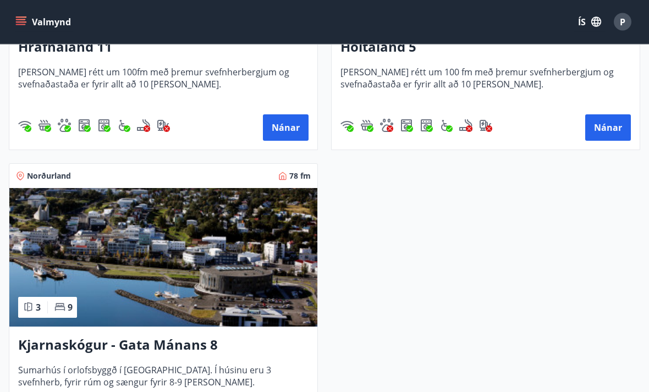
click at [230, 286] on img at bounding box center [163, 258] width 308 height 139
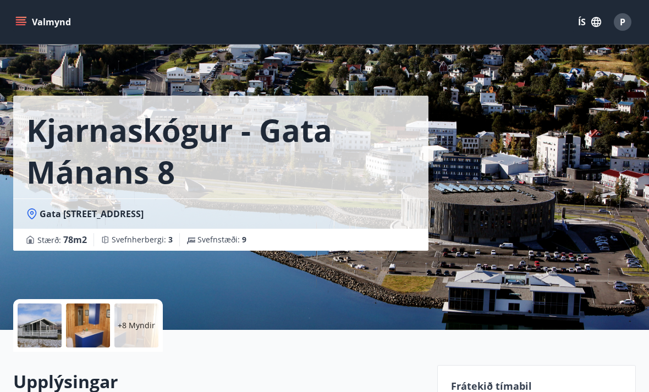
click at [27, 215] on icon at bounding box center [31, 214] width 11 height 11
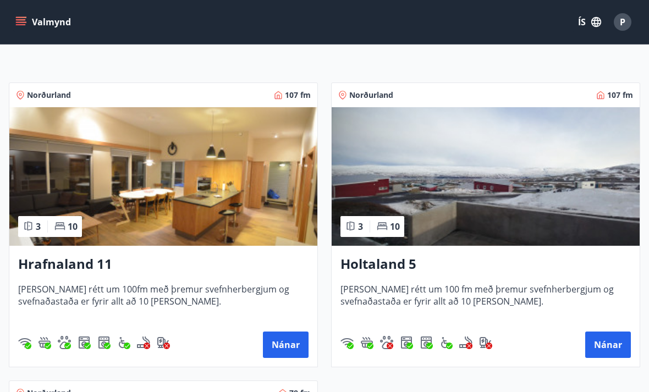
scroll to position [187, 0]
click at [462, 202] on img at bounding box center [486, 177] width 308 height 139
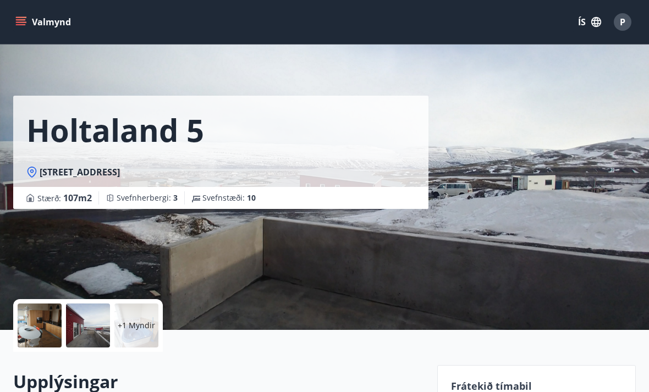
click at [36, 177] on icon at bounding box center [31, 172] width 11 height 11
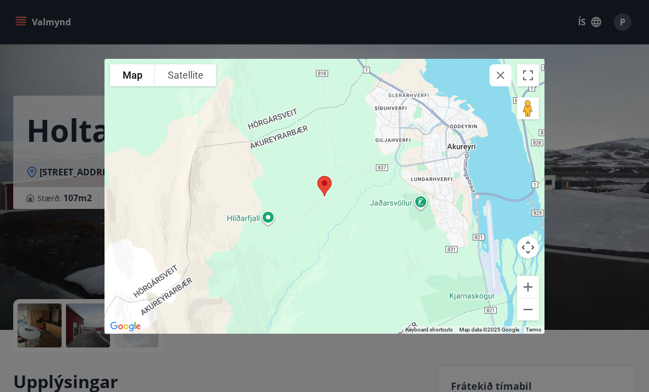
click at [54, 75] on div "To navigate the map with touch gestures double-tap and hold your finger on the …" at bounding box center [324, 196] width 649 height 392
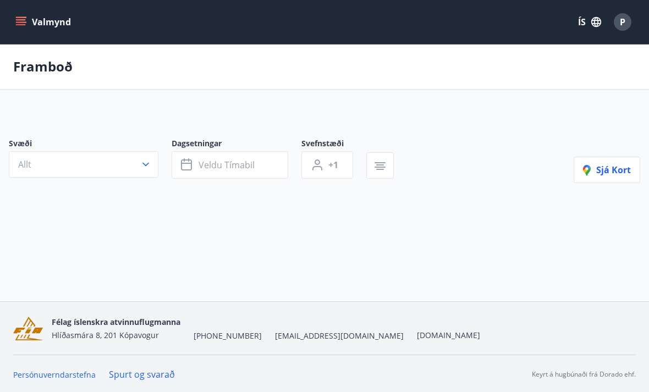
scroll to position [35, 0]
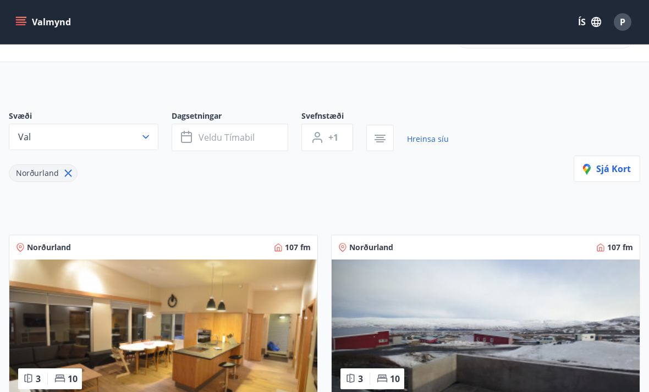
click at [160, 310] on img at bounding box center [163, 329] width 308 height 139
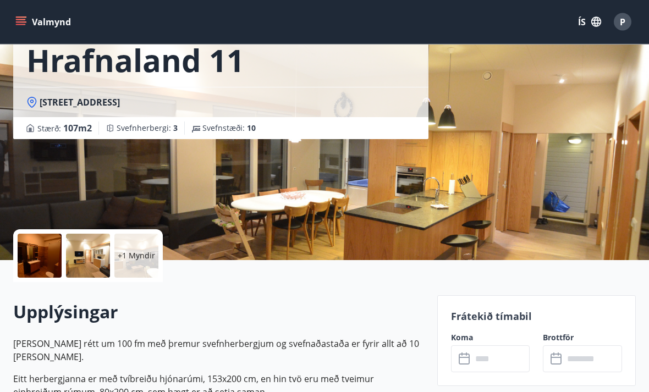
scroll to position [78, 0]
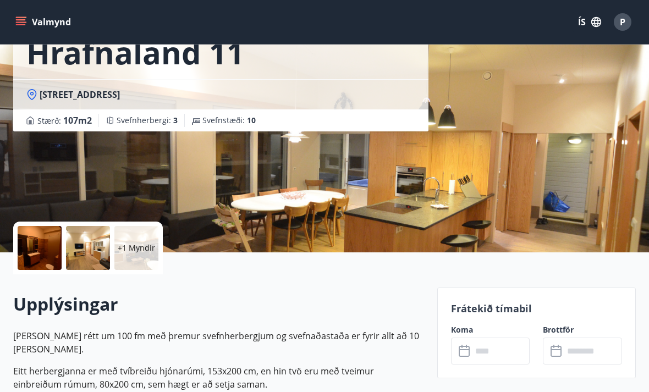
click at [28, 97] on icon at bounding box center [31, 94] width 11 height 11
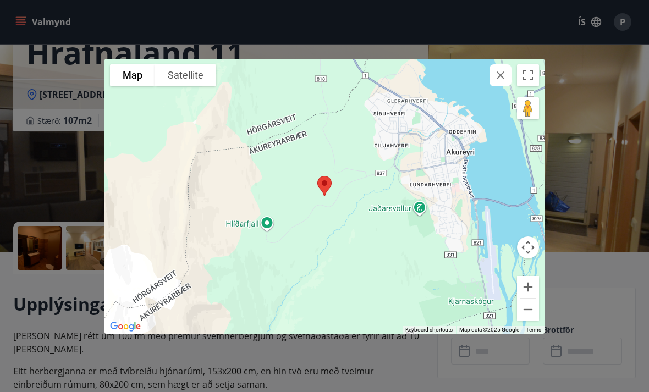
click at [498, 82] on icon "button" at bounding box center [500, 75] width 13 height 13
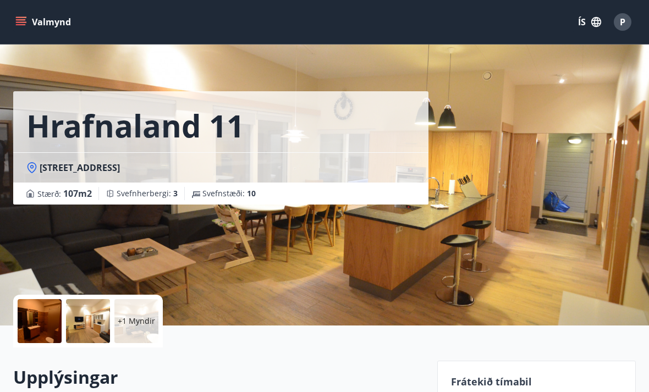
scroll to position [0, 0]
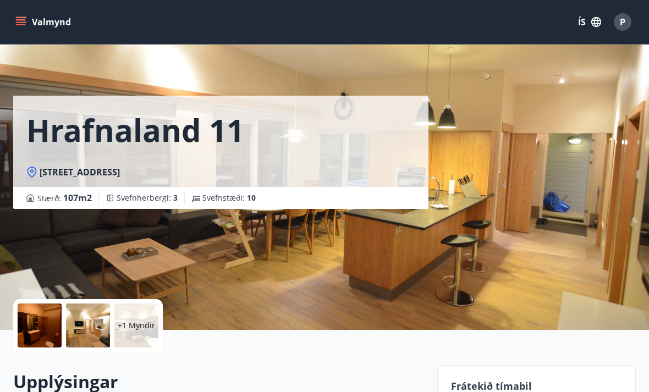
click at [14, 15] on button "Valmynd" at bounding box center [44, 22] width 62 height 20
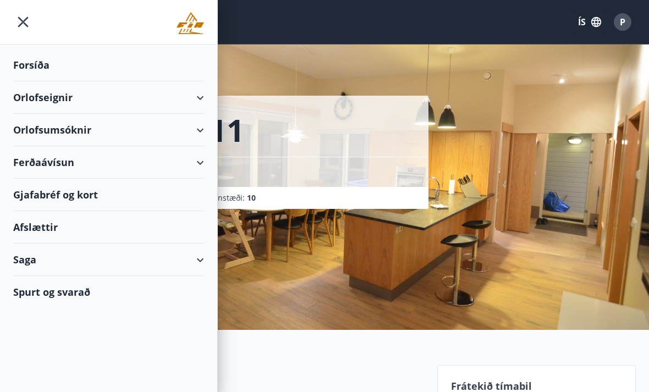
click at [47, 296] on div "Spurt og svarað" at bounding box center [108, 292] width 191 height 32
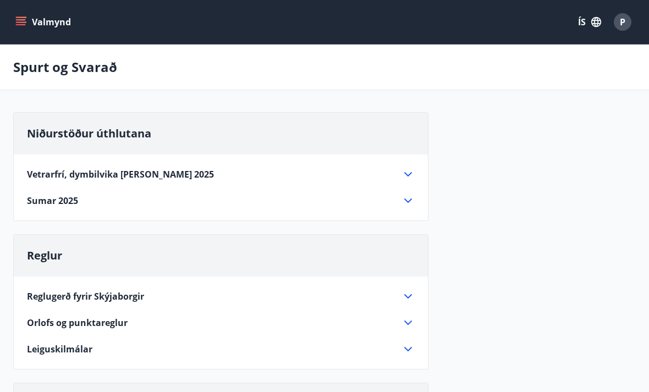
click at [29, 23] on button "Valmynd" at bounding box center [44, 22] width 62 height 20
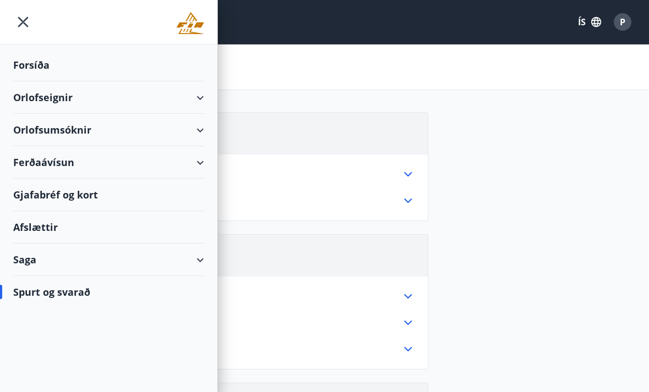
click at [28, 69] on div "Forsíða" at bounding box center [108, 65] width 191 height 32
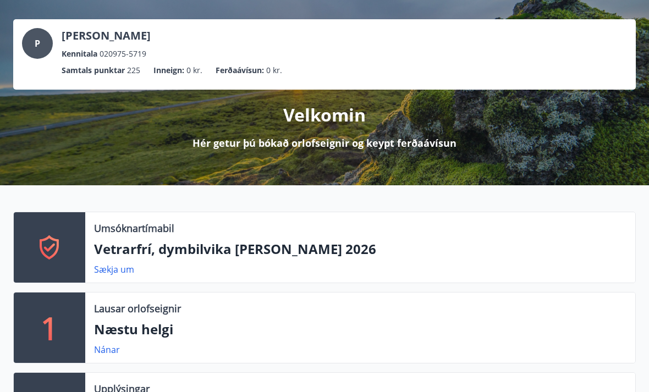
scroll to position [47, 0]
click at [106, 352] on link "Nánar" at bounding box center [107, 350] width 26 height 12
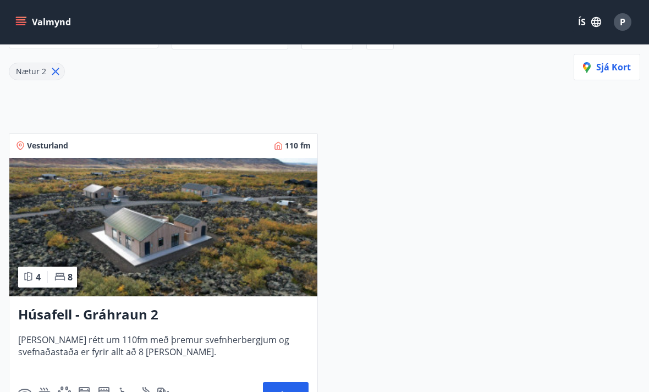
scroll to position [146, 0]
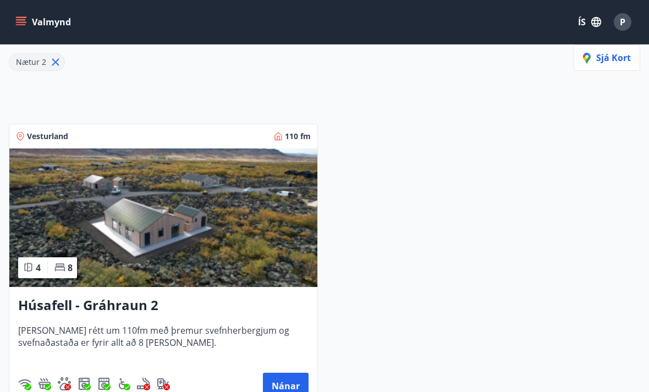
click at [288, 384] on button "Nánar" at bounding box center [286, 386] width 46 height 26
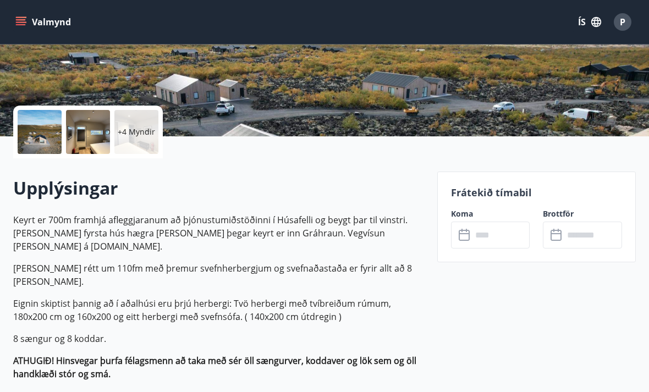
scroll to position [193, 0]
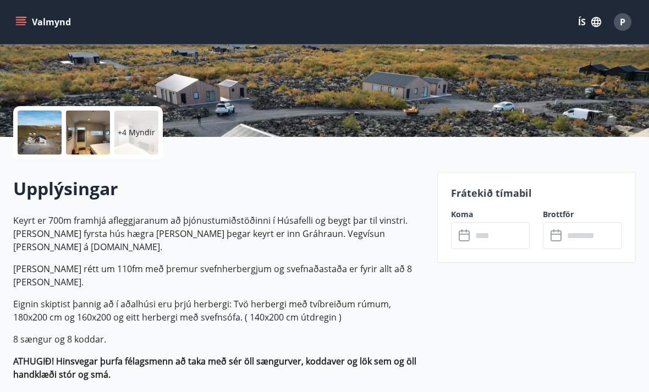
click at [495, 236] on input "text" at bounding box center [501, 235] width 58 height 27
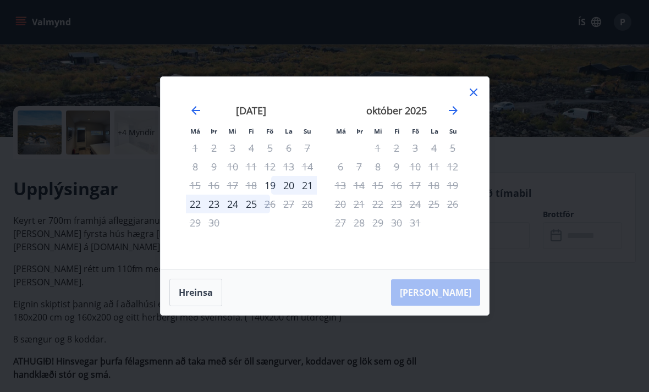
click at [268, 184] on div "19" at bounding box center [270, 185] width 19 height 19
click at [312, 185] on div "21" at bounding box center [307, 185] width 19 height 19
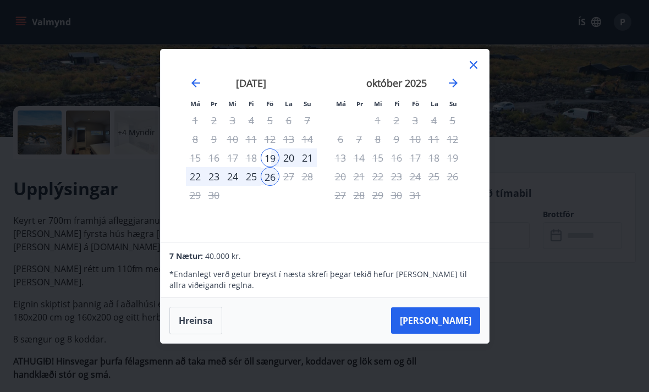
click at [301, 160] on div "21" at bounding box center [307, 158] width 19 height 19
click at [307, 152] on div "21" at bounding box center [307, 158] width 19 height 19
click at [247, 175] on div "25" at bounding box center [251, 176] width 19 height 19
click at [222, 178] on div "23" at bounding box center [214, 176] width 19 height 19
click at [202, 321] on button "Hreinsa" at bounding box center [195, 321] width 53 height 28
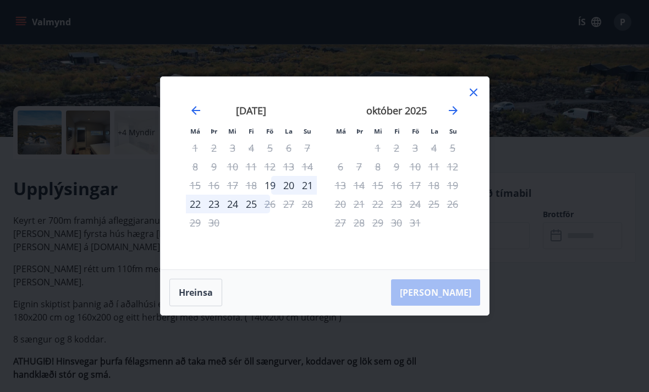
click at [272, 180] on div "19" at bounding box center [270, 185] width 19 height 19
click at [308, 185] on div "21" at bounding box center [307, 185] width 19 height 19
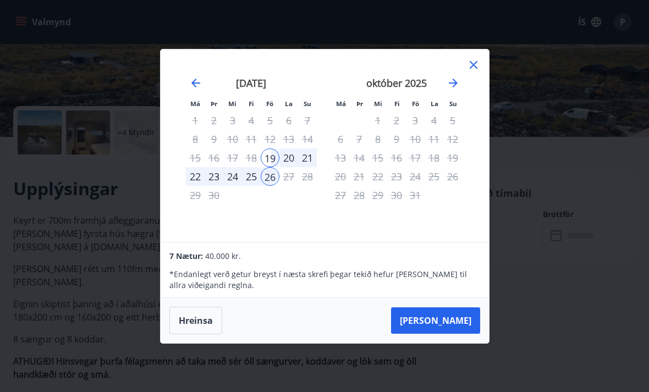
click at [195, 320] on button "Hreinsa" at bounding box center [195, 321] width 53 height 28
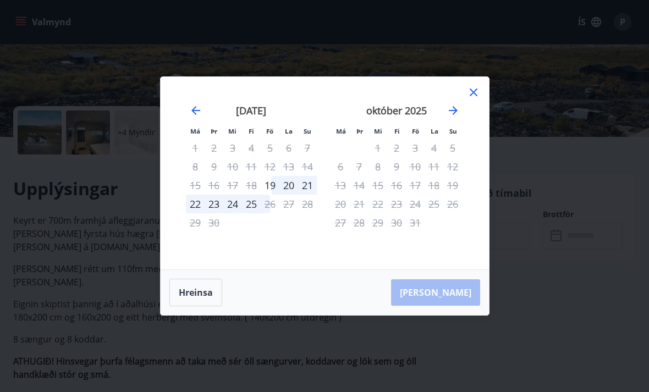
click at [292, 185] on div "20" at bounding box center [288, 185] width 19 height 19
click at [309, 182] on div "21" at bounding box center [307, 185] width 19 height 19
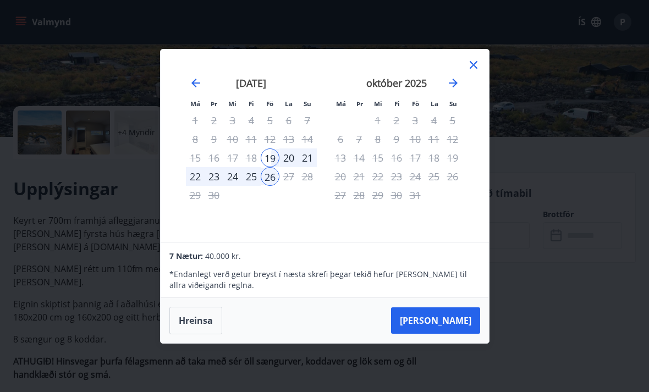
click at [459, 320] on button "Taka Frá" at bounding box center [435, 321] width 89 height 26
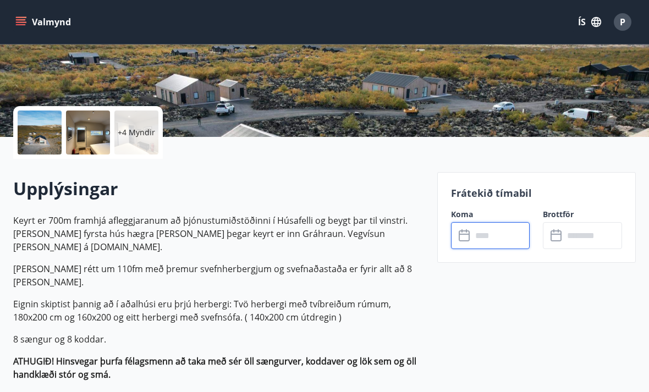
type input "******"
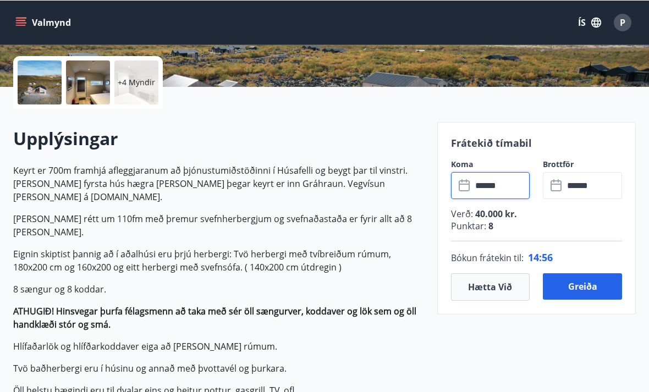
scroll to position [243, 0]
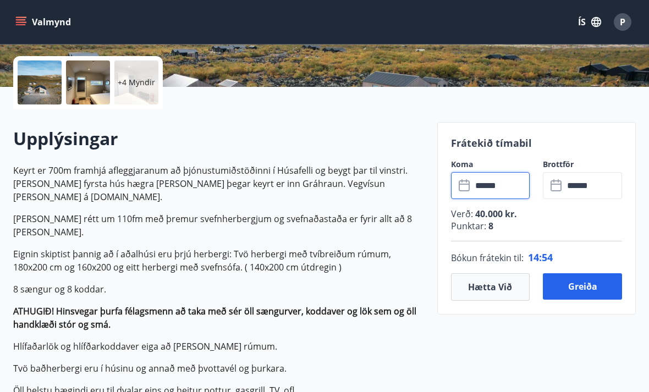
click at [591, 286] on button "Greiða" at bounding box center [582, 286] width 79 height 26
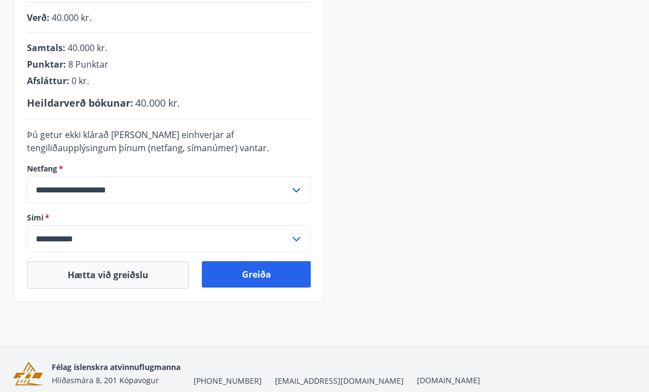
scroll to position [287, 0]
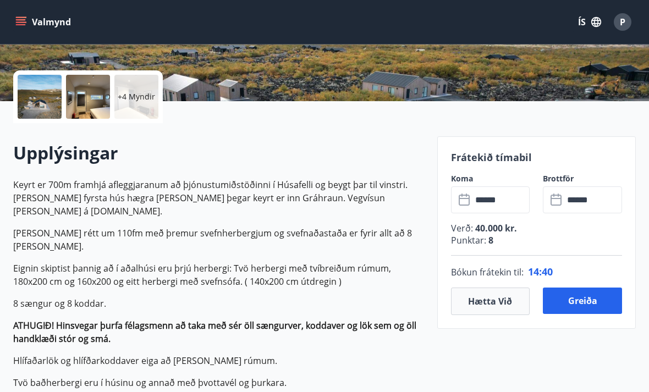
scroll to position [237, 0]
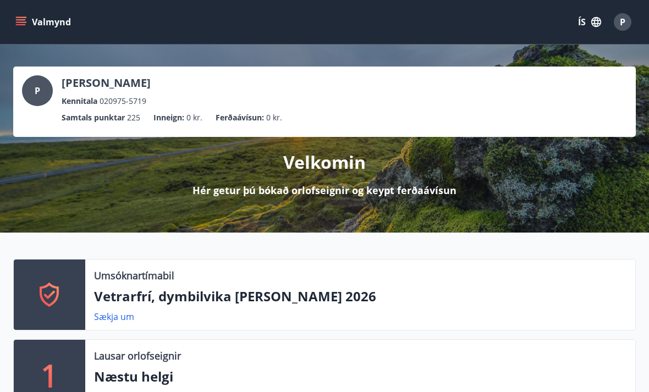
click at [26, 20] on button "Valmynd" at bounding box center [44, 22] width 62 height 20
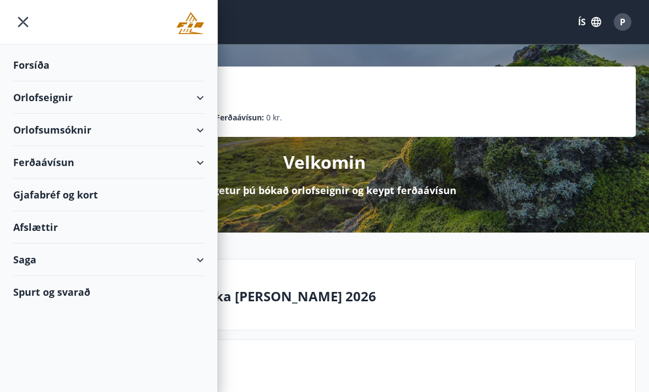
click at [106, 133] on div "Orlofsumsóknir" at bounding box center [108, 130] width 191 height 32
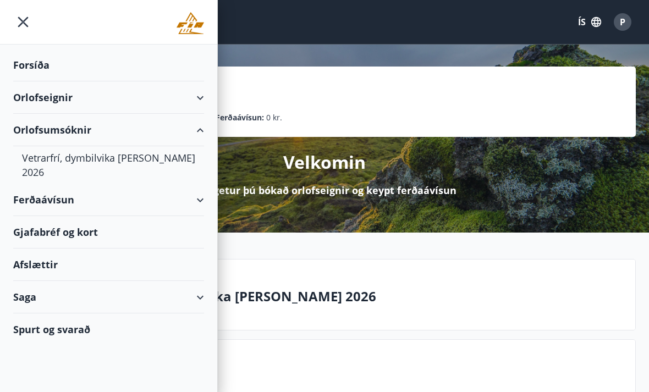
click at [166, 184] on div "Ferðaávísun" at bounding box center [108, 200] width 191 height 32
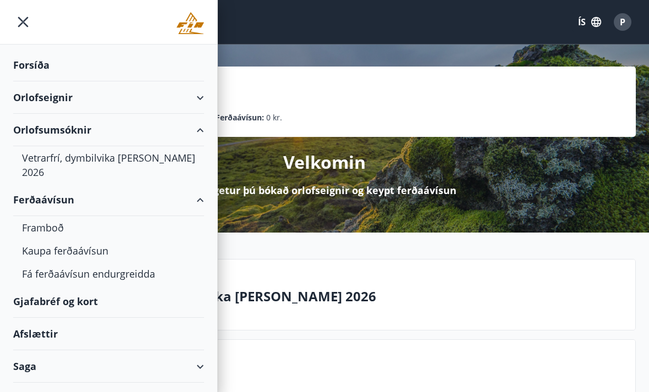
click at [100, 218] on div "Framboð" at bounding box center [108, 227] width 173 height 23
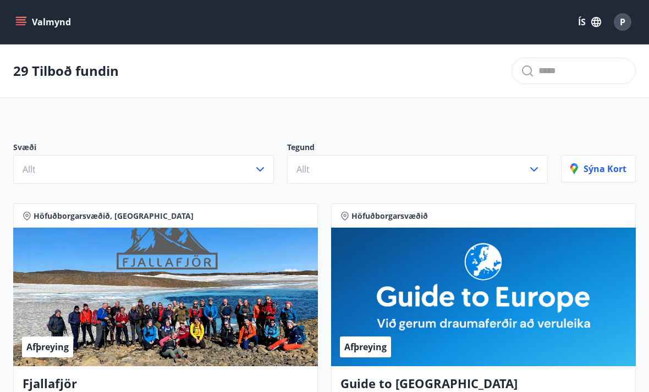
click at [24, 27] on icon "menu" at bounding box center [20, 22] width 11 height 11
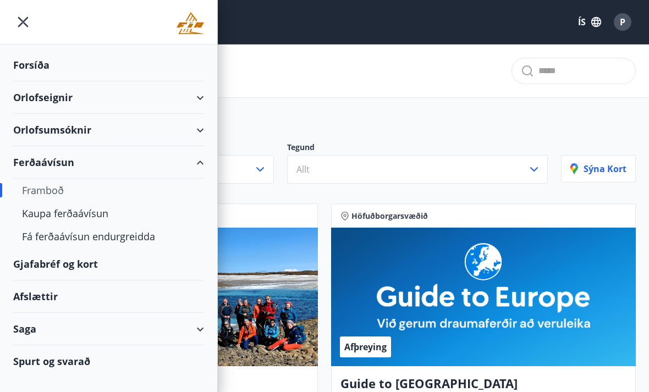
click at [26, 69] on div "Forsíða" at bounding box center [108, 65] width 191 height 32
